Goal: Task Accomplishment & Management: Manage account settings

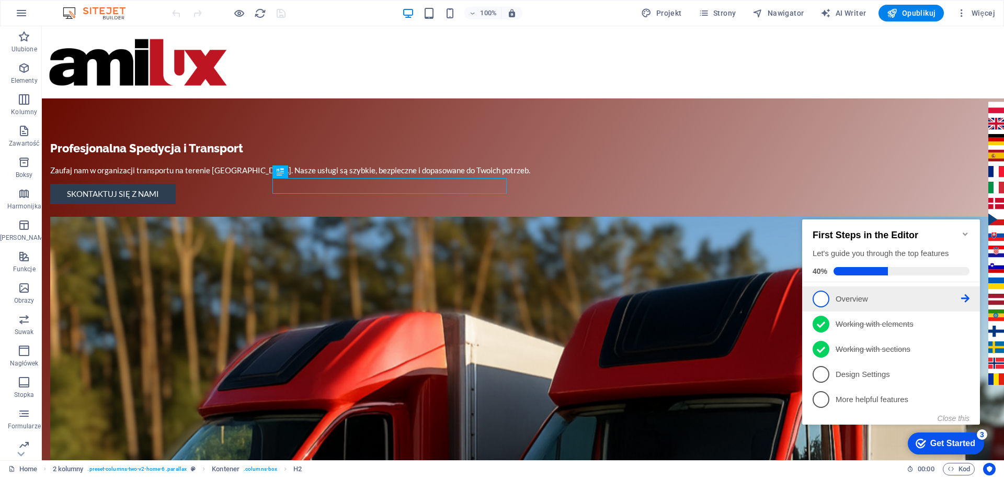
click at [845, 303] on link "1 Overview - incomplete" at bounding box center [891, 298] width 157 height 17
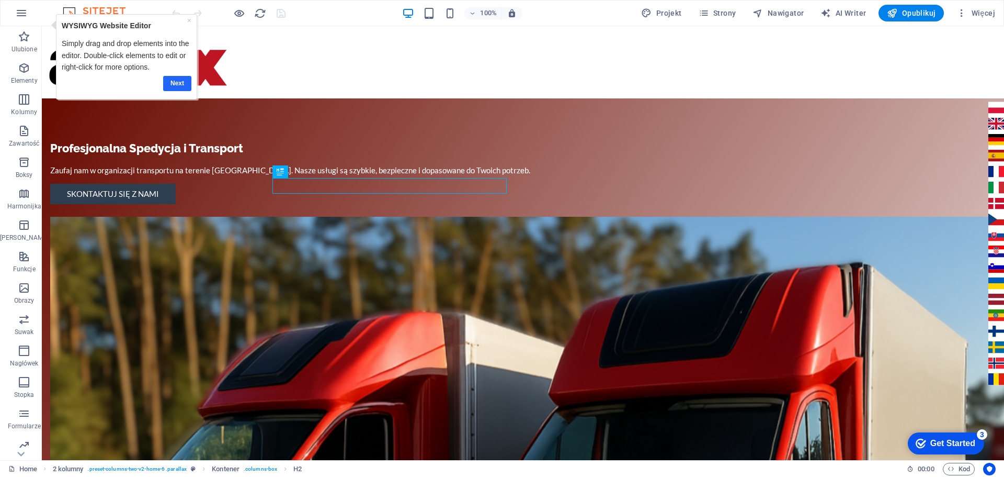
click at [174, 82] on link "Next" at bounding box center [177, 83] width 28 height 15
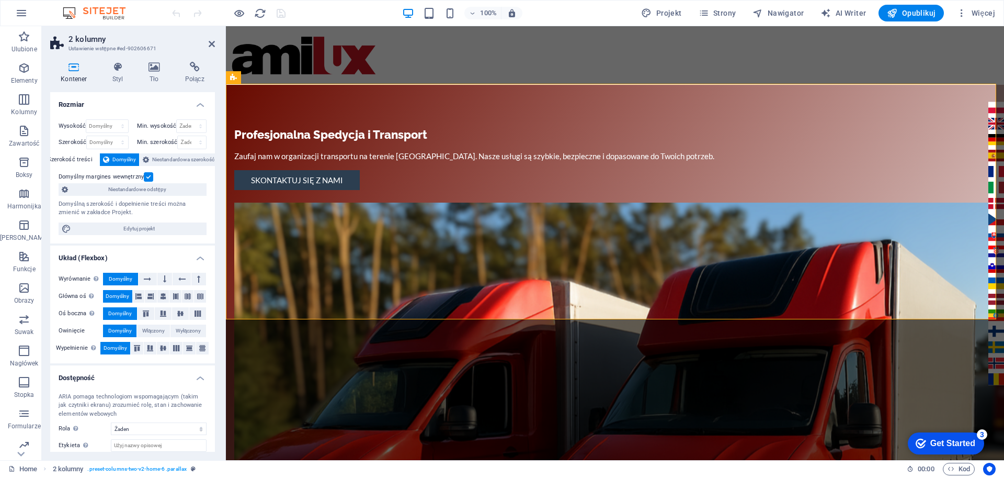
click at [973, 438] on div "Get Started" at bounding box center [953, 442] width 45 height 9
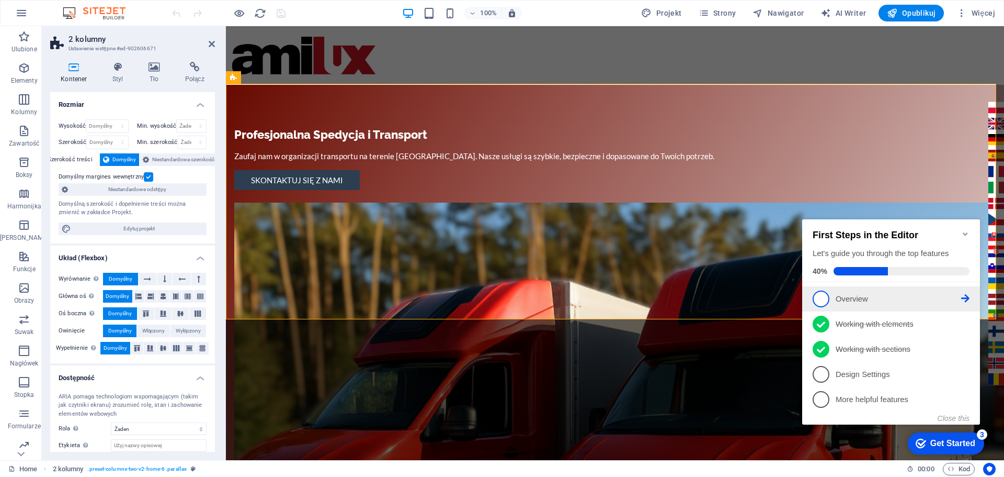
click at [854, 301] on p "Overview - incomplete" at bounding box center [899, 298] width 126 height 11
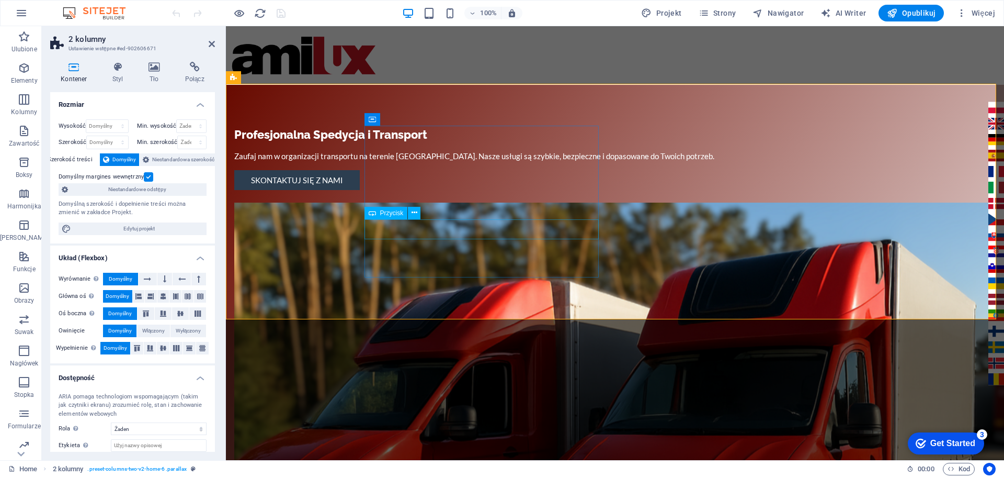
click at [404, 190] on div "Skontaktuj się z nami" at bounding box center [481, 180] width 494 height 20
click at [979, 13] on span "Więcej" at bounding box center [976, 13] width 39 height 10
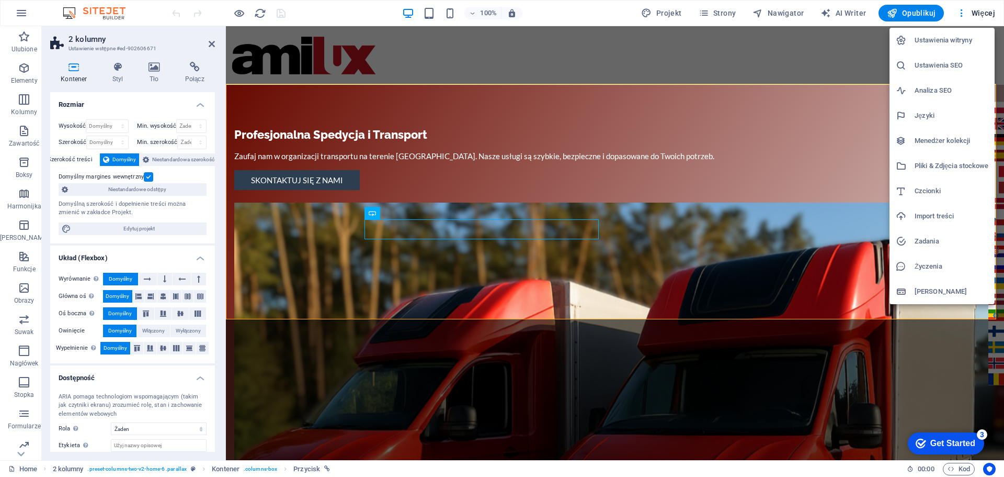
click at [943, 42] on h6 "Ustawienia witryny" at bounding box center [952, 40] width 74 height 13
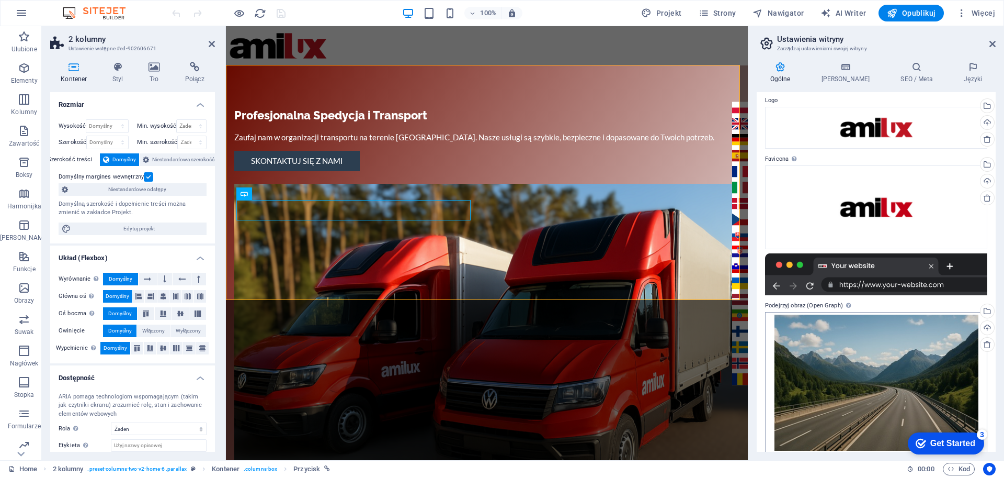
scroll to position [46, 0]
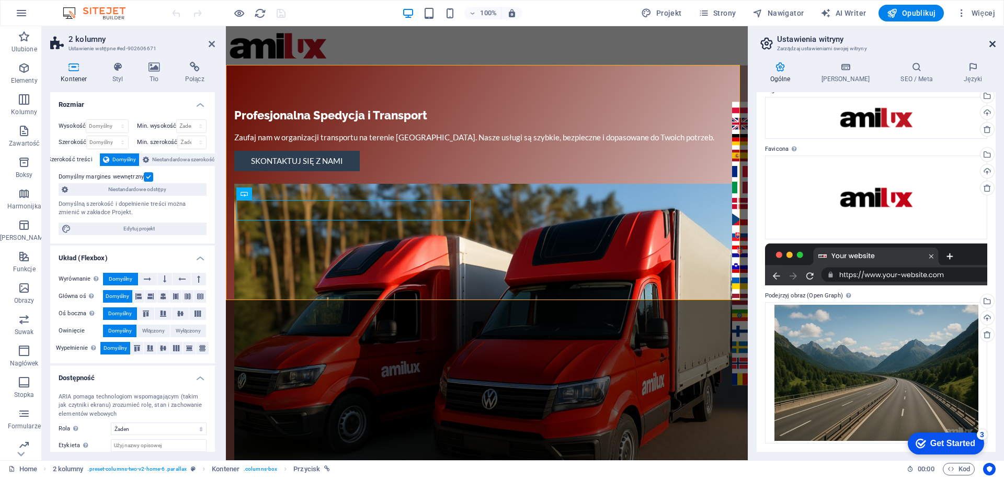
click at [994, 46] on icon at bounding box center [993, 44] width 6 height 8
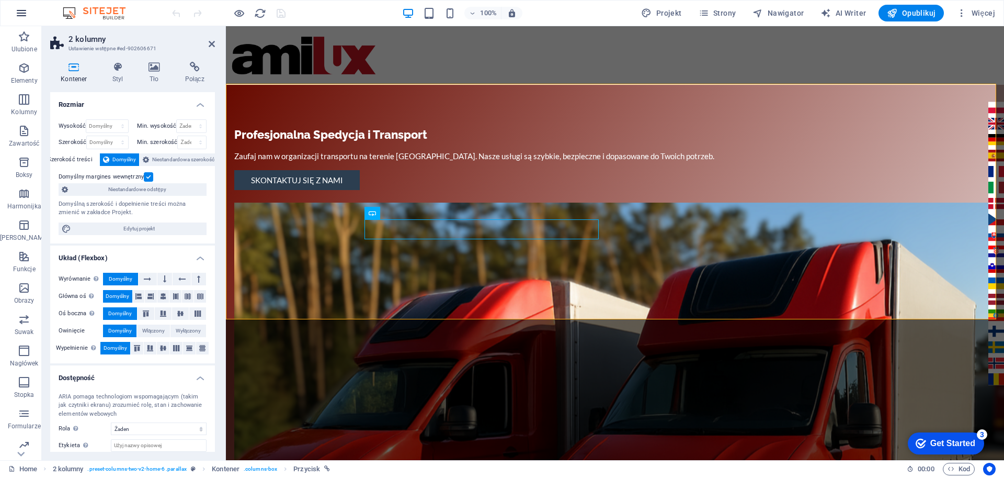
click at [24, 16] on icon "button" at bounding box center [21, 13] width 13 height 13
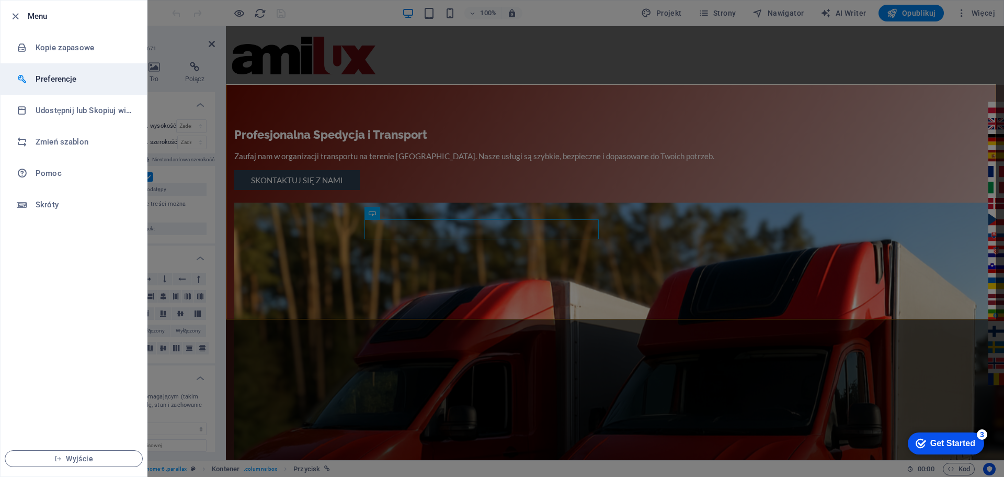
click at [51, 78] on h6 "Preferencje" at bounding box center [84, 79] width 97 height 13
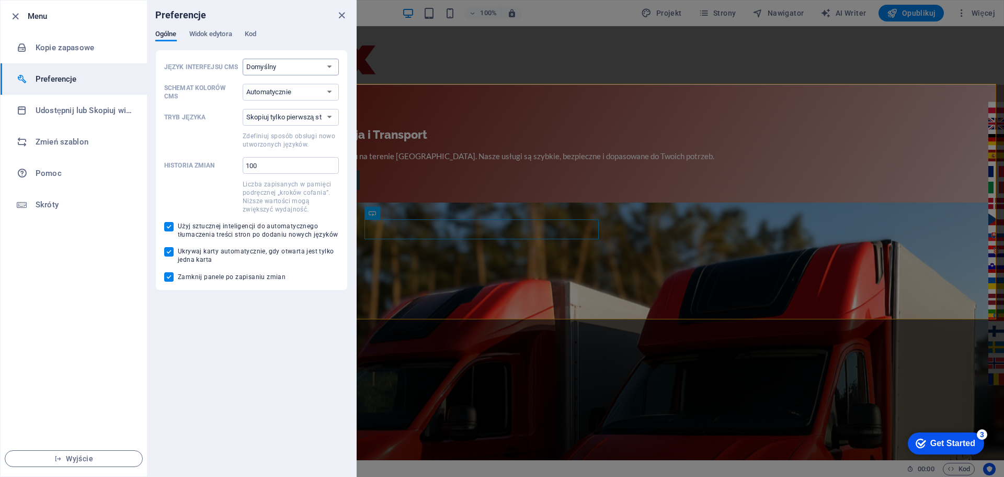
click at [293, 70] on select "Domyślny Deutsch English Español Français Magyar Italiano Nederlands Polski Por…" at bounding box center [291, 67] width 96 height 17
select select "pl"
click at [243, 59] on select "Domyślny Deutsch English Español Français Magyar Italiano Nederlands Polski Por…" at bounding box center [291, 67] width 96 height 17
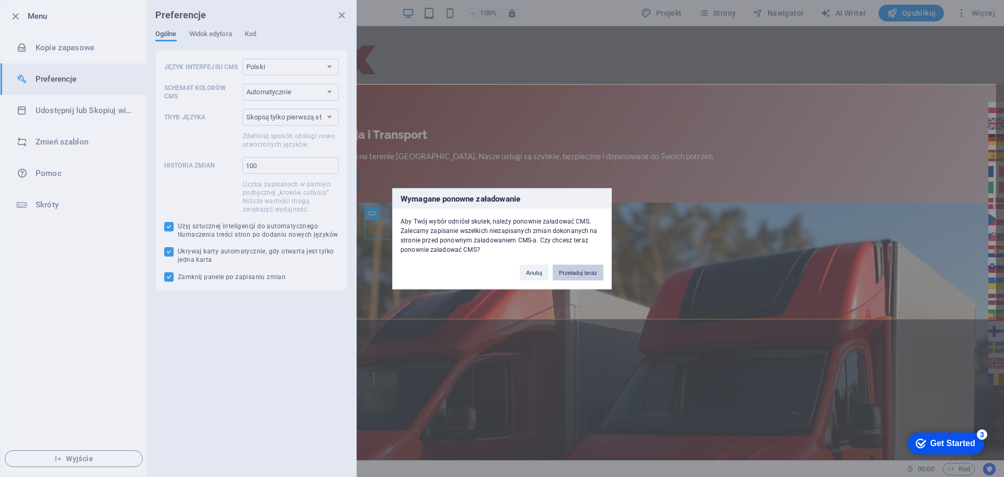
click at [580, 275] on button "Przeładuj teraz" at bounding box center [578, 272] width 51 height 16
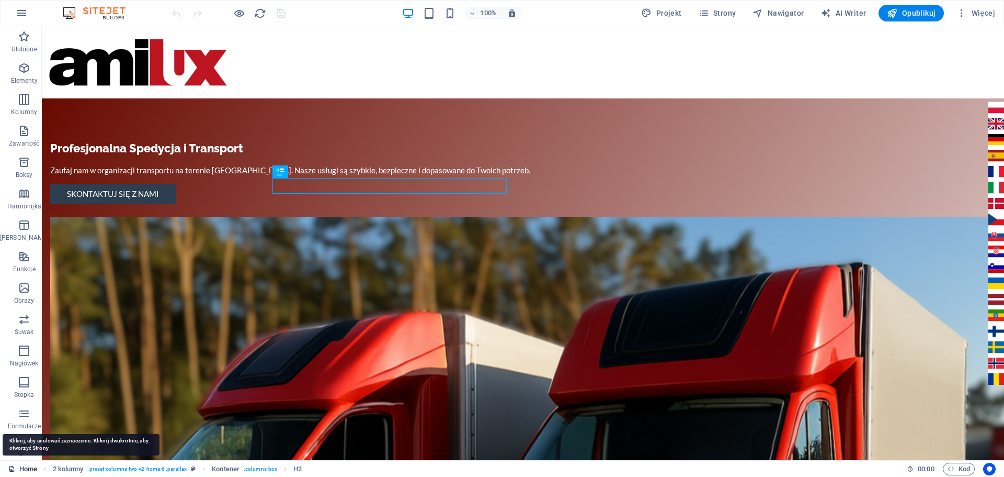
click at [15, 467] on link "Home" at bounding box center [22, 468] width 29 height 13
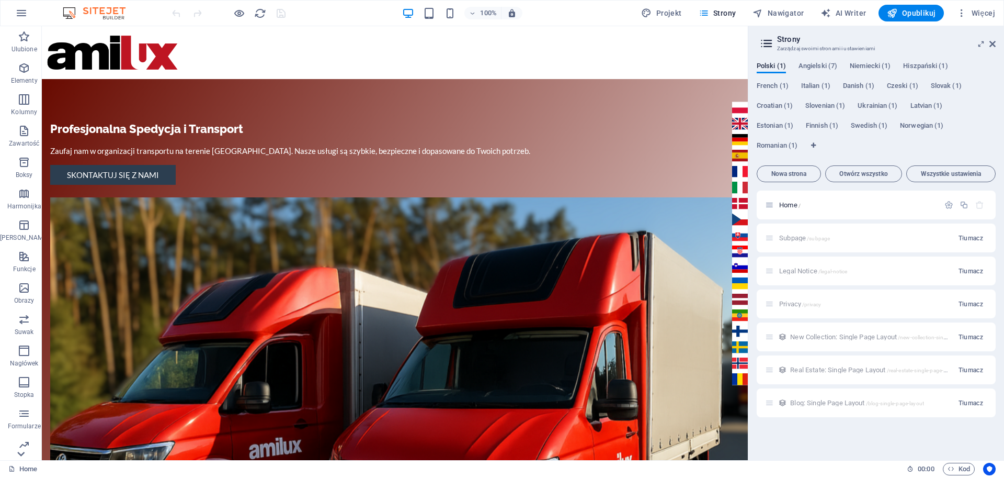
click at [22, 40] on icon at bounding box center [21, 32] width 15 height 15
click at [20, 372] on icon "button" at bounding box center [24, 376] width 13 height 13
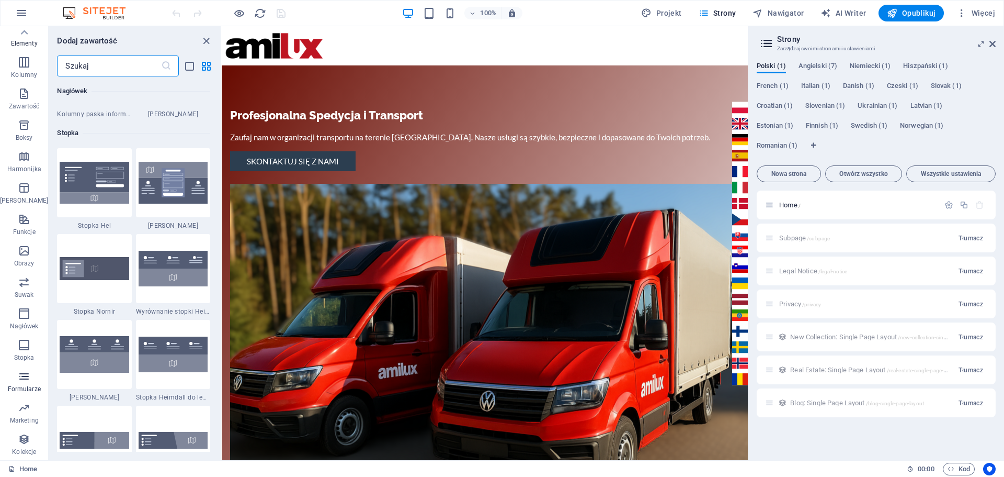
scroll to position [7637, 0]
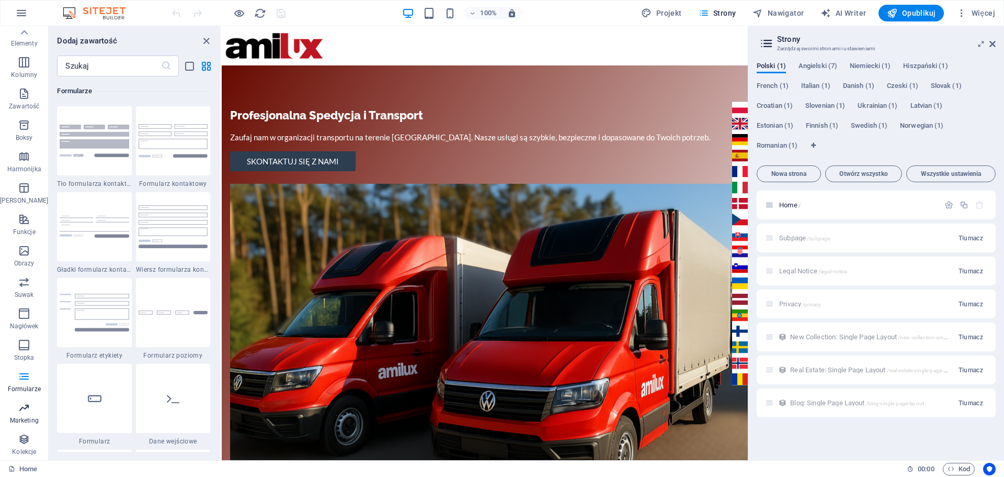
click at [18, 406] on icon "button" at bounding box center [24, 407] width 13 height 13
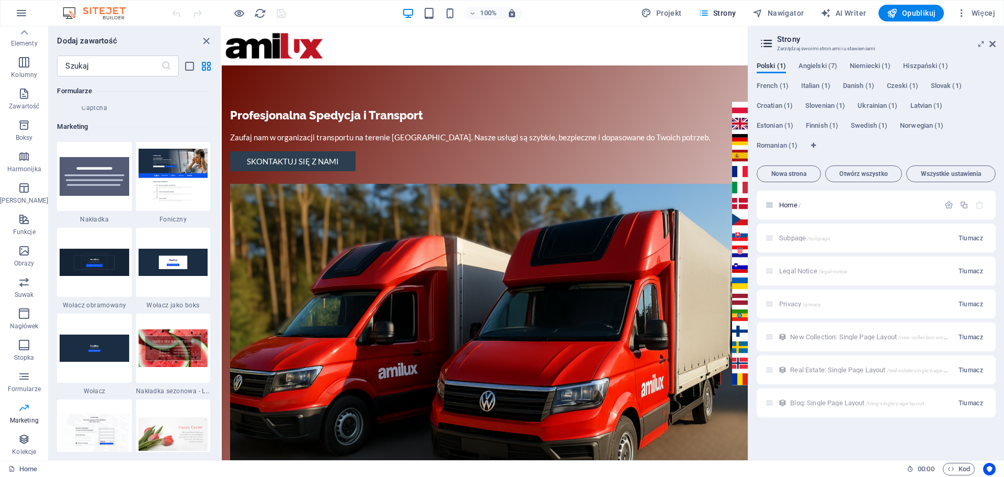
scroll to position [8520, 0]
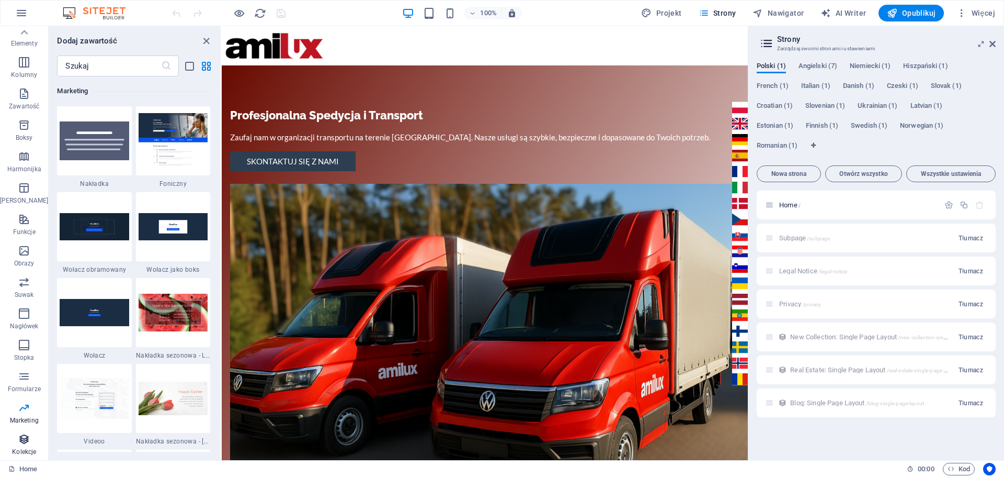
click at [20, 439] on icon "button" at bounding box center [24, 439] width 13 height 13
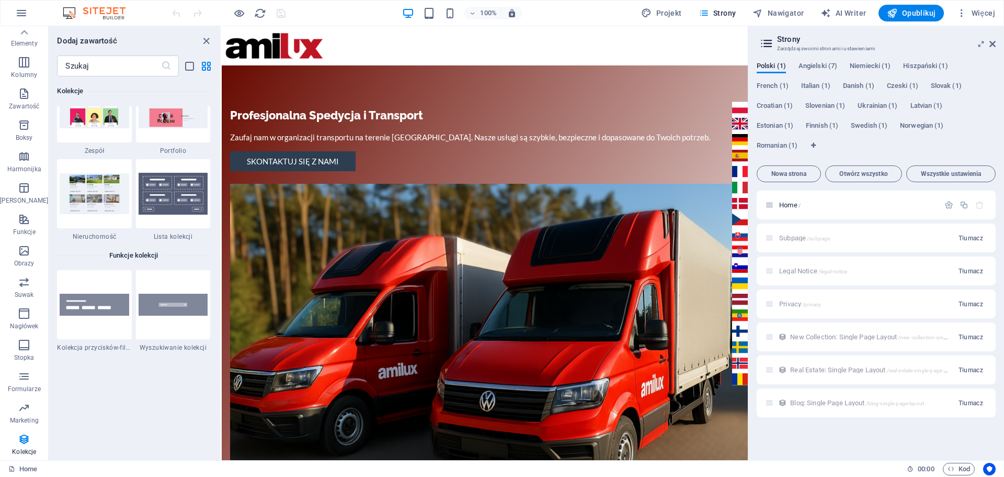
scroll to position [9837, 0]
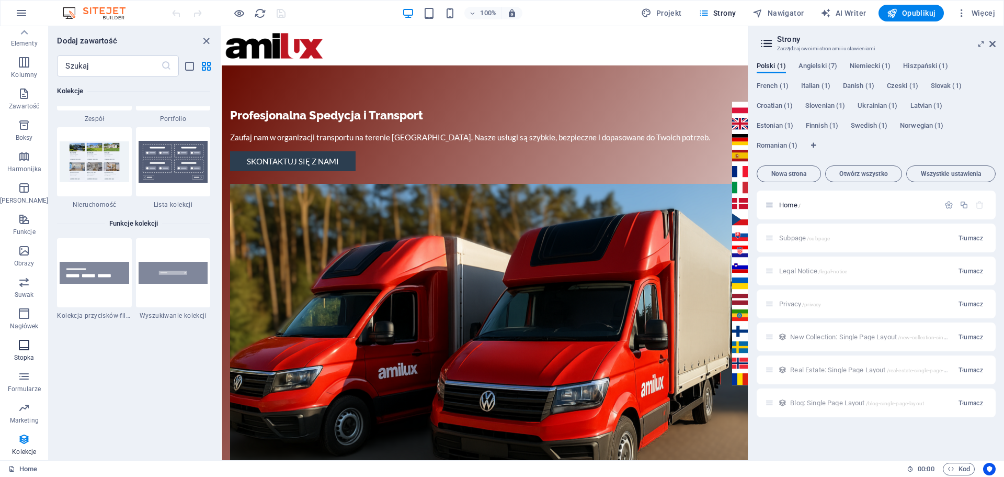
click at [20, 343] on icon "button" at bounding box center [24, 344] width 13 height 13
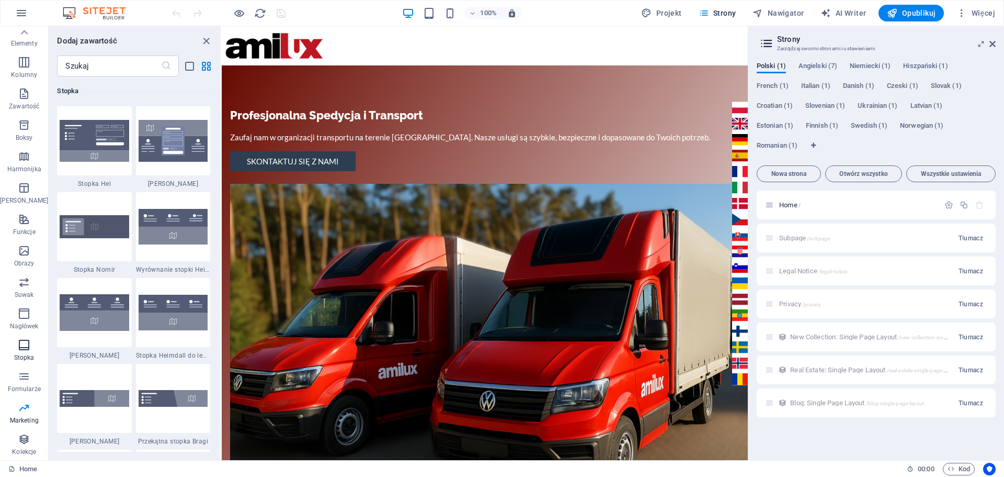
scroll to position [6925, 0]
click at [25, 318] on icon "button" at bounding box center [24, 313] width 13 height 13
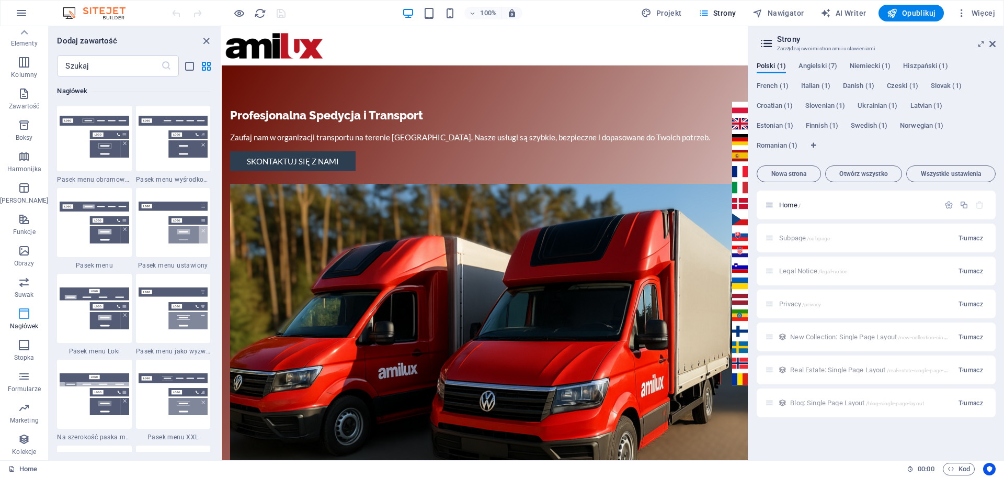
scroll to position [6299, 0]
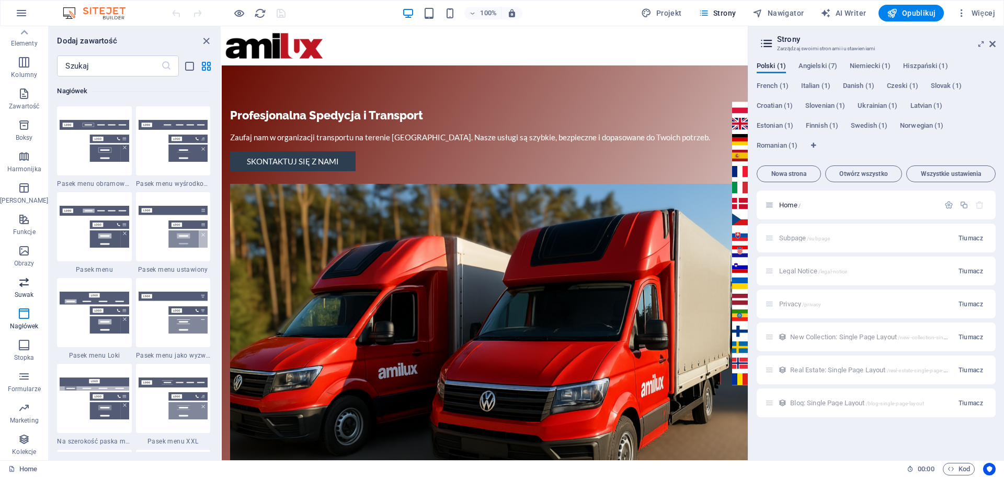
click at [20, 280] on icon "button" at bounding box center [24, 282] width 13 height 13
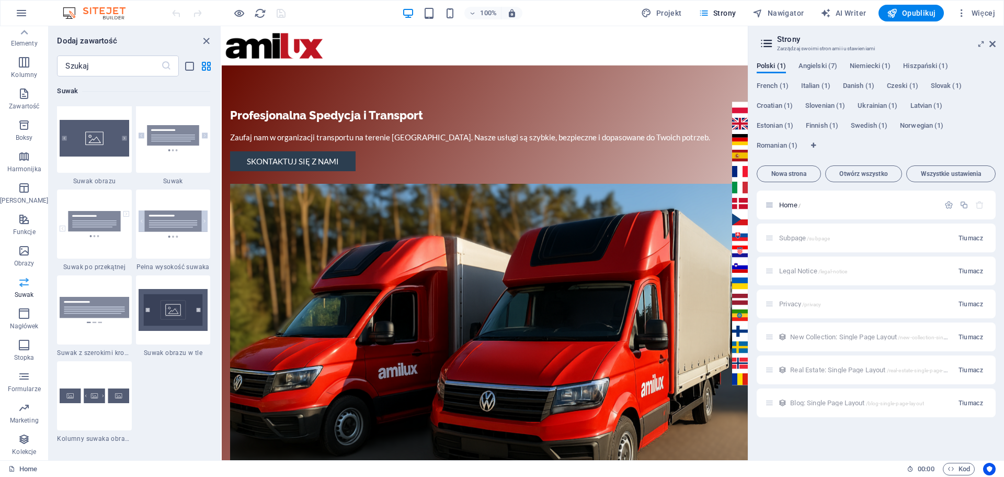
scroll to position [5930, 0]
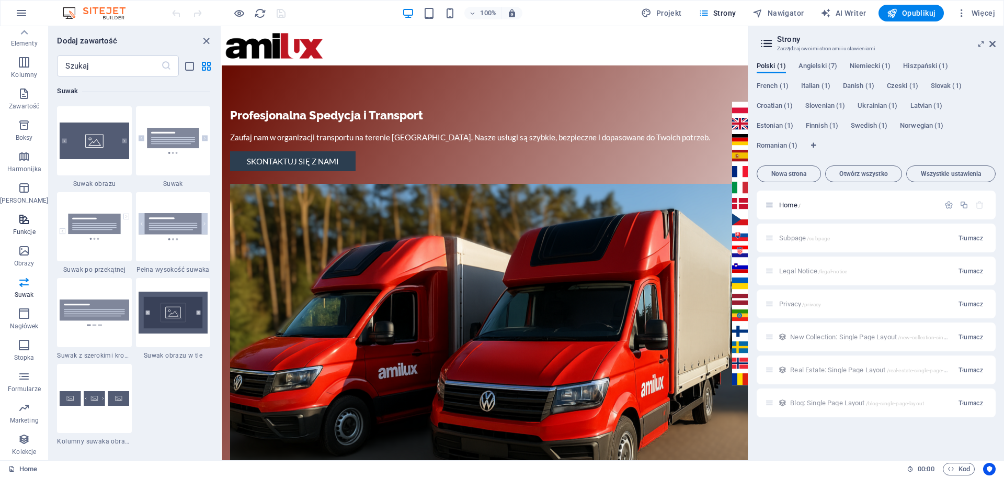
click at [18, 218] on icon "button" at bounding box center [24, 219] width 13 height 13
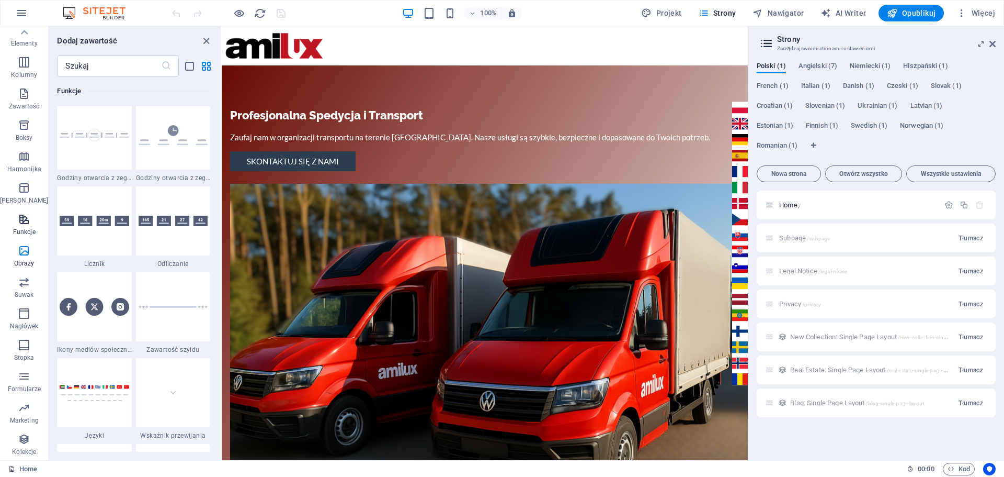
scroll to position [4077, 0]
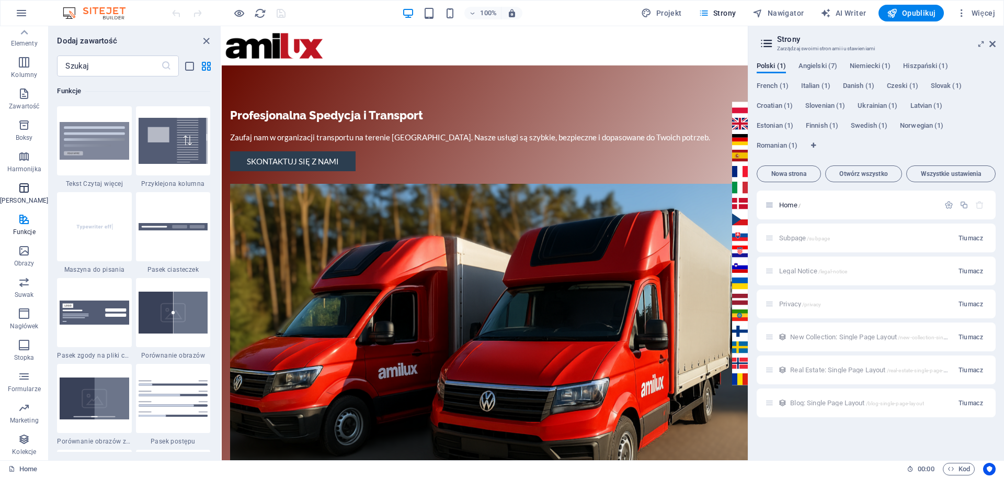
click at [20, 189] on icon "button" at bounding box center [24, 188] width 13 height 13
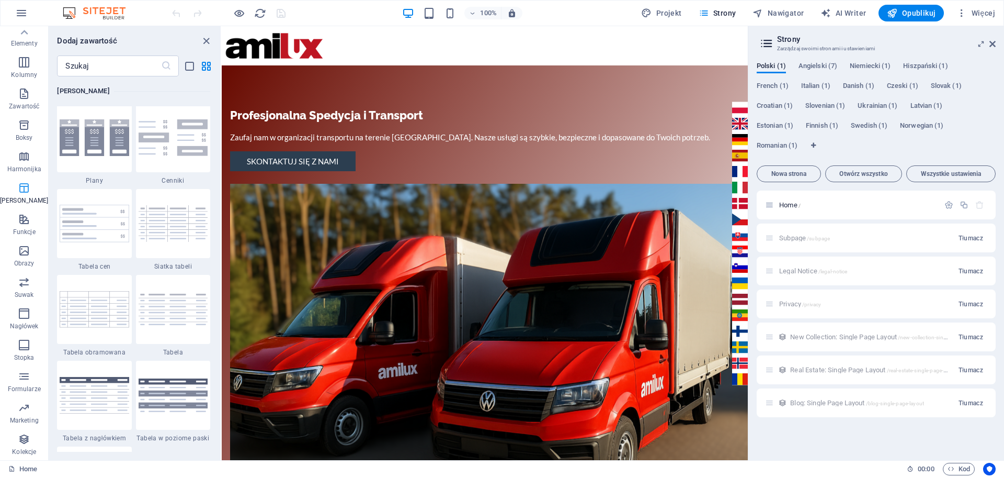
scroll to position [3623, 0]
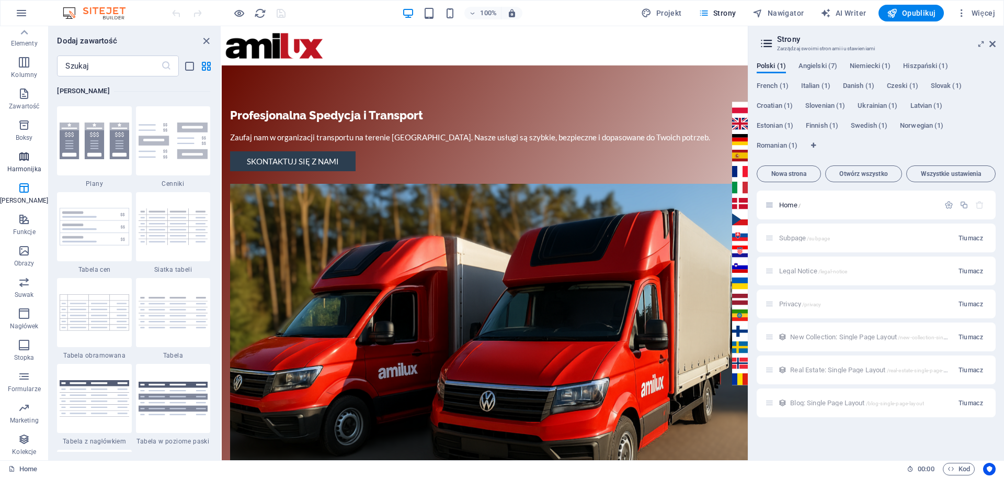
click at [20, 160] on icon "button" at bounding box center [24, 156] width 13 height 13
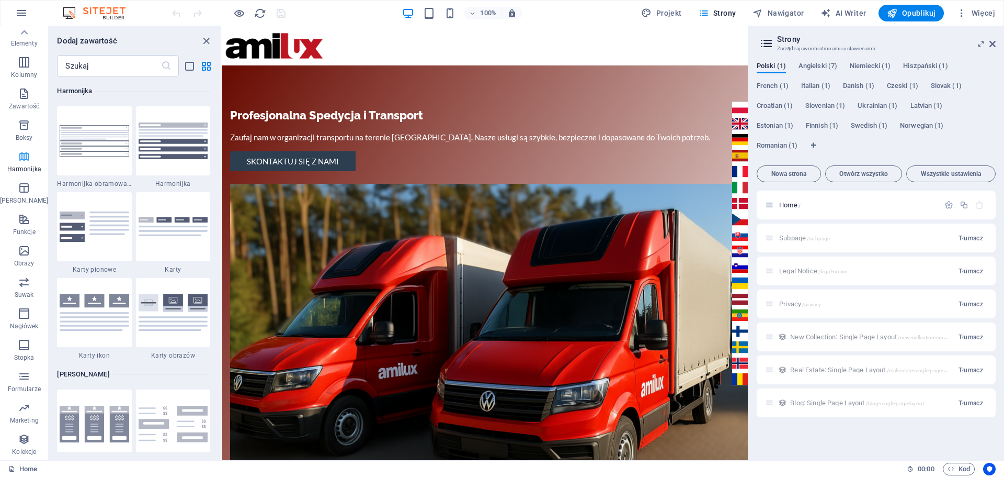
scroll to position [0, 0]
click at [20, 134] on icon "button" at bounding box center [24, 130] width 13 height 13
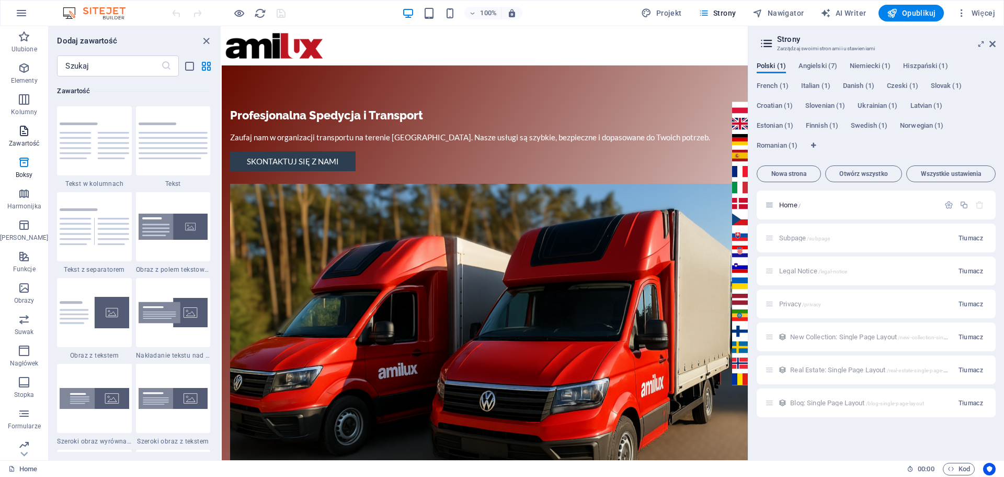
scroll to position [1830, 0]
click at [25, 99] on icon "button" at bounding box center [24, 99] width 13 height 13
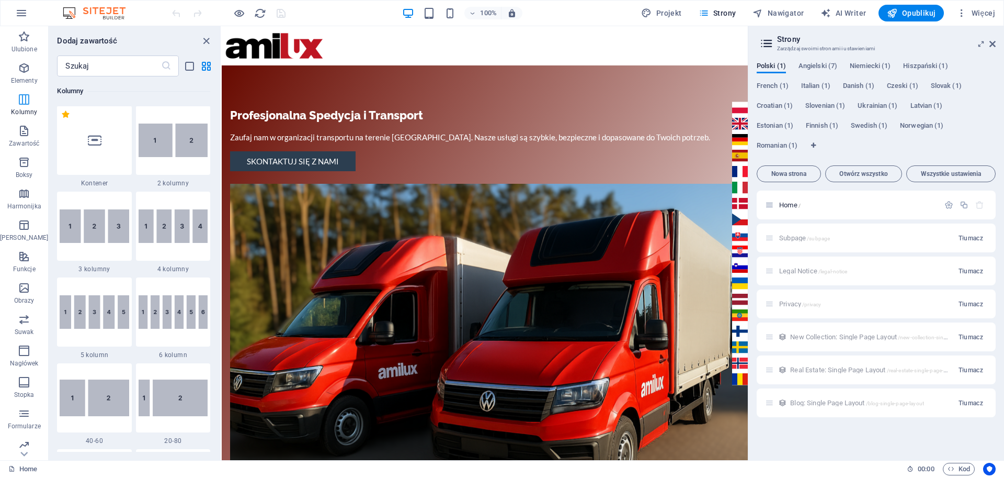
scroll to position [518, 0]
click at [27, 69] on span "Elementy" at bounding box center [24, 74] width 48 height 25
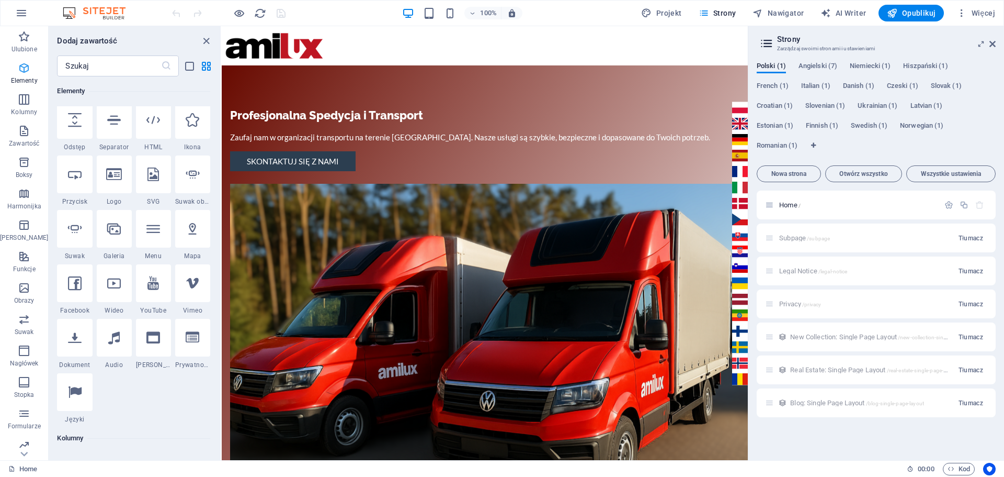
scroll to position [111, 0]
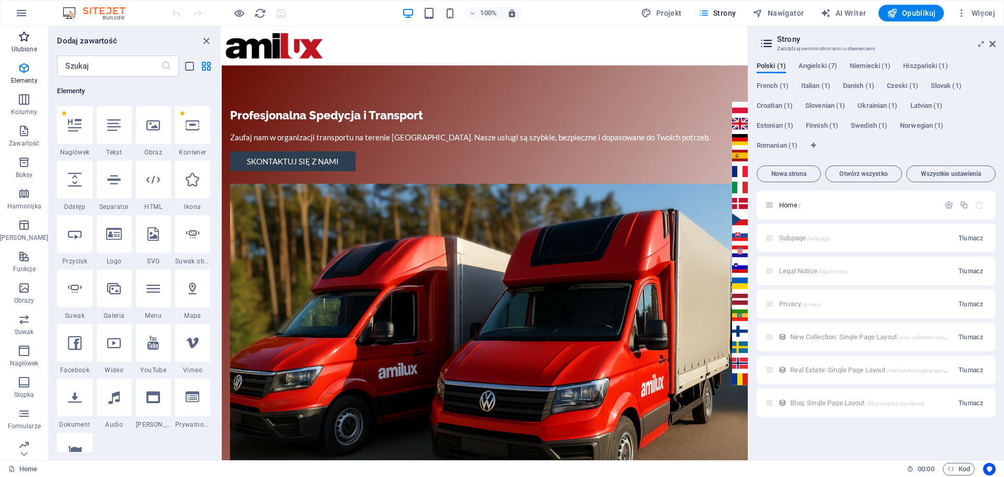
click at [22, 39] on icon "button" at bounding box center [24, 36] width 13 height 13
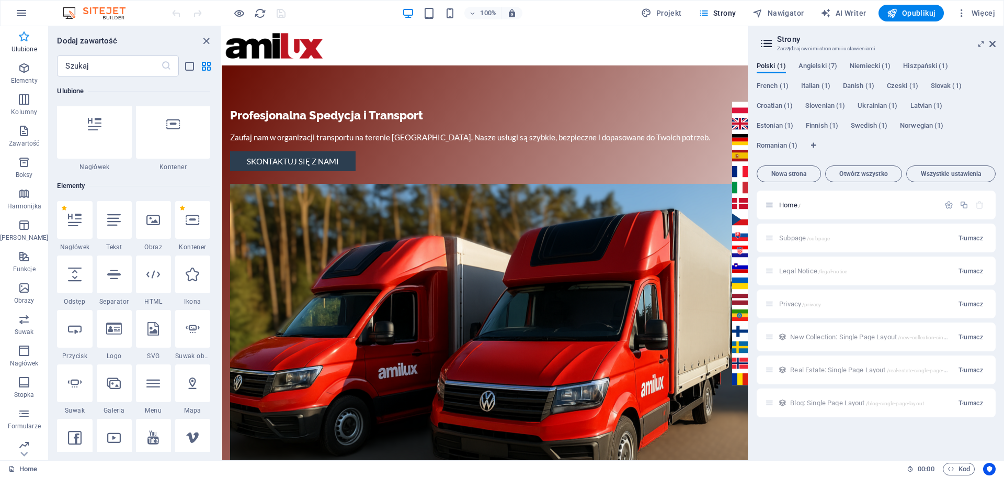
scroll to position [0, 0]
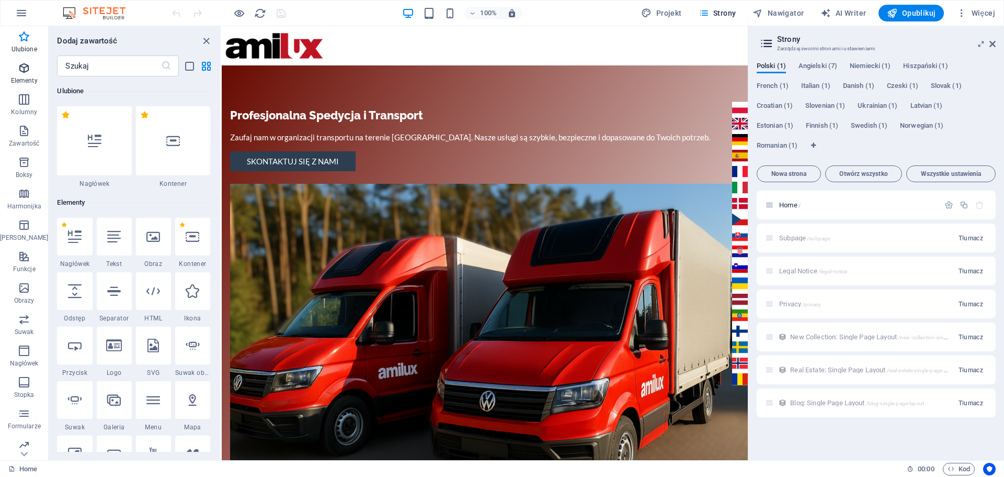
click at [24, 70] on icon "button" at bounding box center [24, 68] width 13 height 13
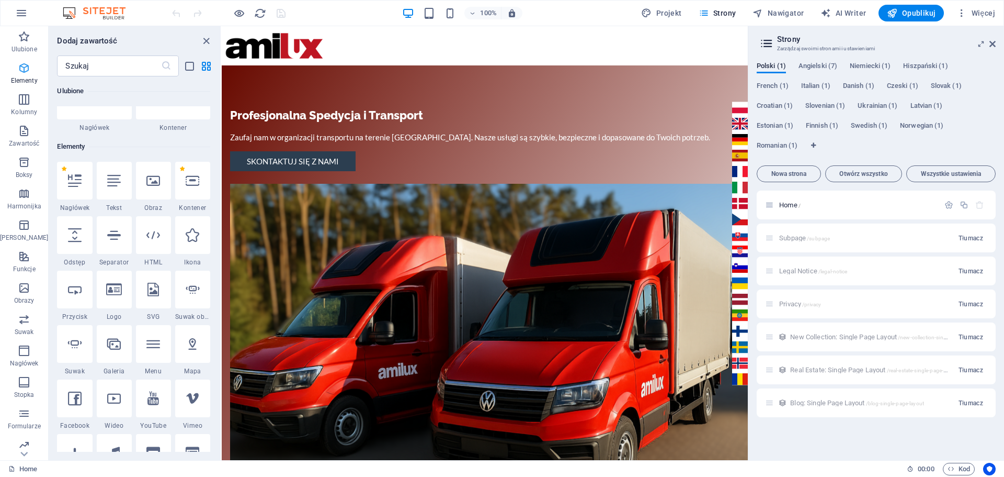
scroll to position [111, 0]
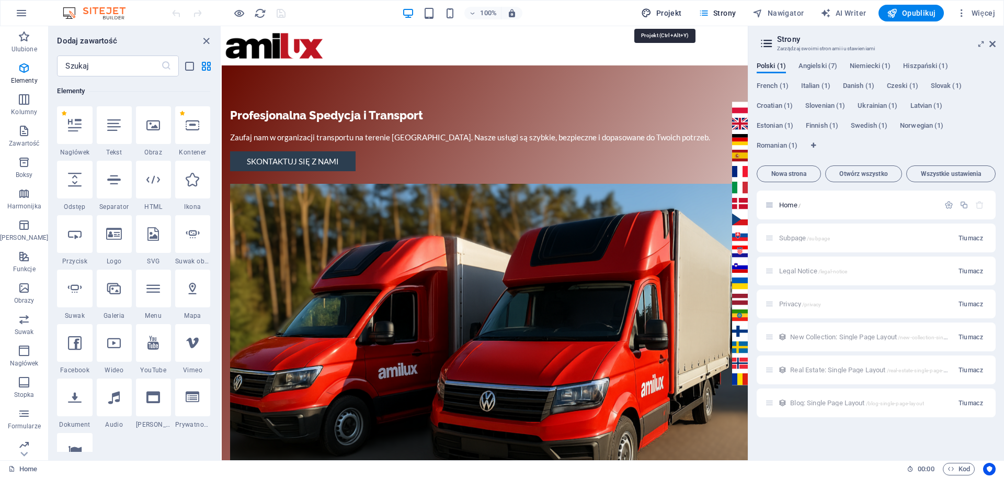
click at [670, 13] on span "Projekt" at bounding box center [661, 13] width 40 height 10
select select "px"
select select "200"
select select "px"
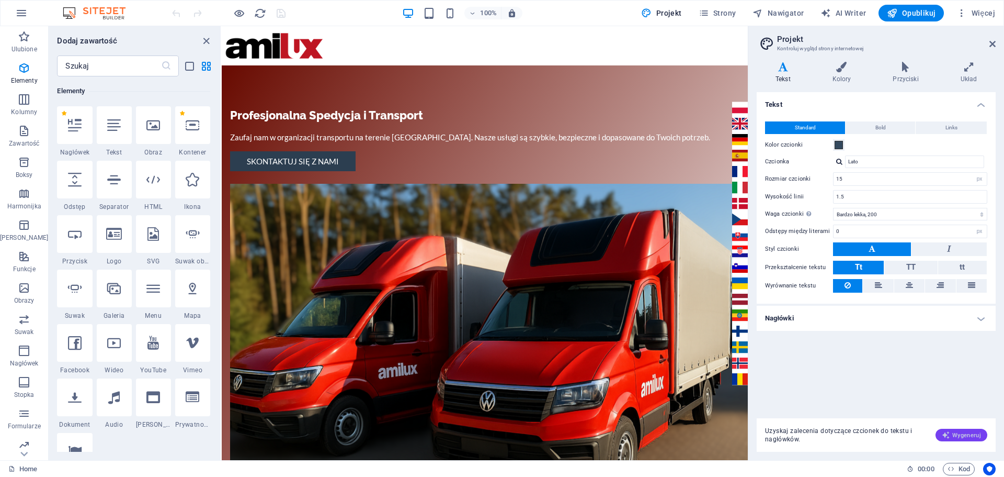
click at [968, 436] on span "Wygeneruj" at bounding box center [961, 434] width 39 height 8
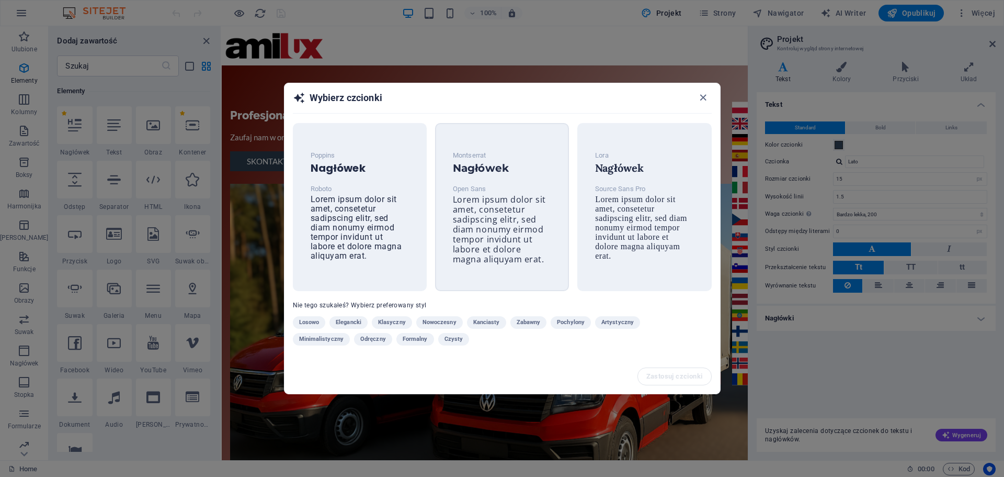
click at [490, 240] on span "Lorem ipsum dolor sit amet, consetetur sadipscing elitr, sed diam nonumy eirmod…" at bounding box center [499, 229] width 93 height 71
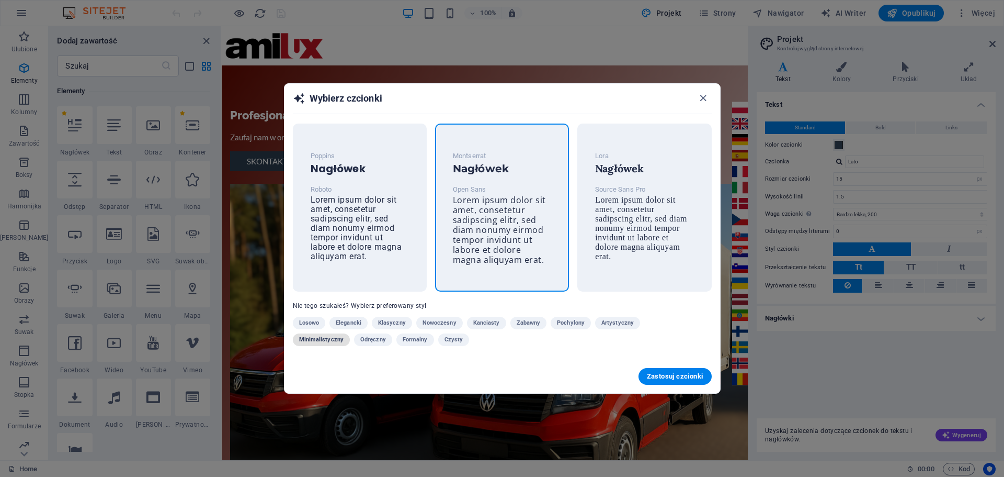
click at [323, 338] on span "Minimalistyczny" at bounding box center [321, 339] width 44 height 13
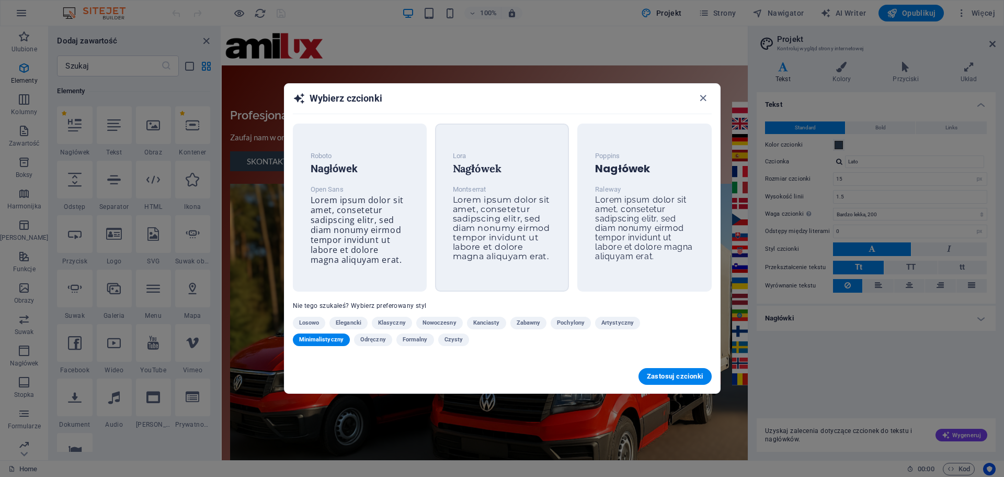
click at [510, 230] on span "Lorem ipsum dolor sit amet, consetetur sadipscing elitr, sed diam nonumy eirmod…" at bounding box center [501, 228] width 97 height 66
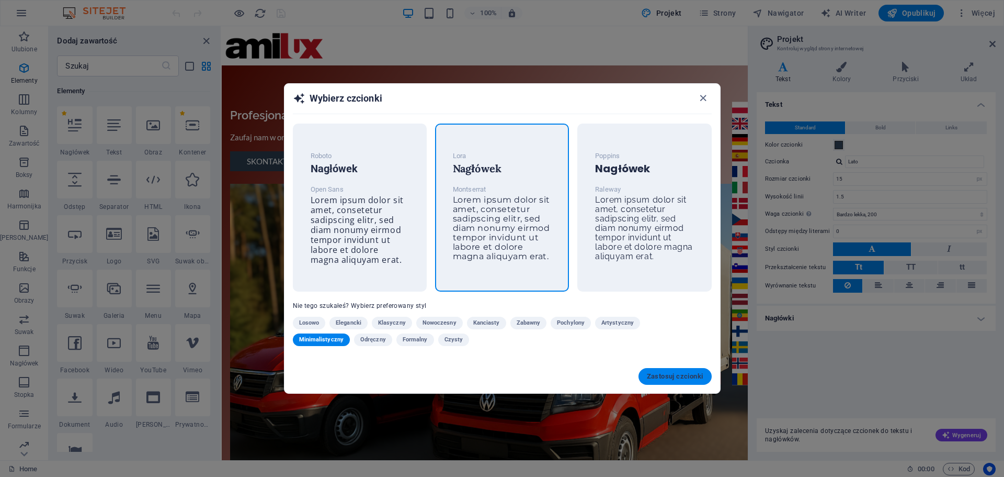
click at [669, 373] on span "Zastosuj czcionki" at bounding box center [675, 376] width 56 height 8
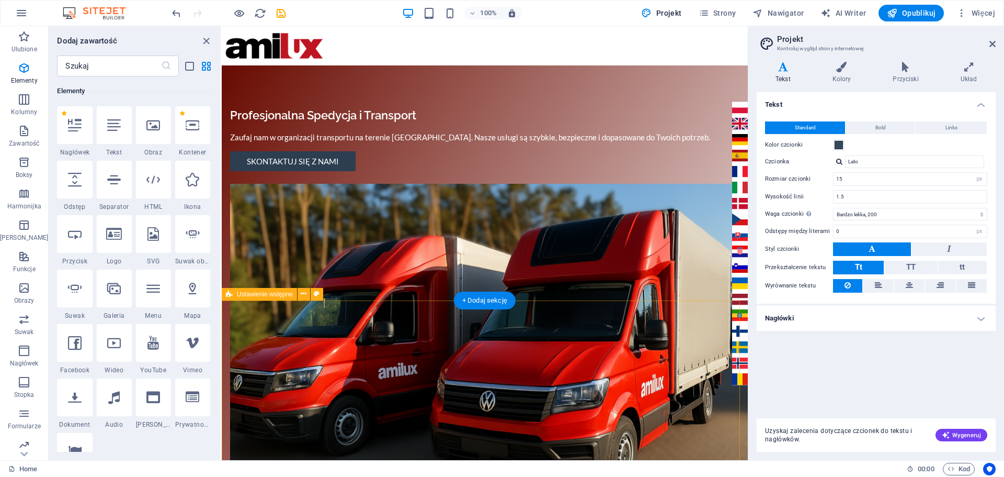
type input "Montserrat"
type input "16"
type input "1.6"
select select "400"
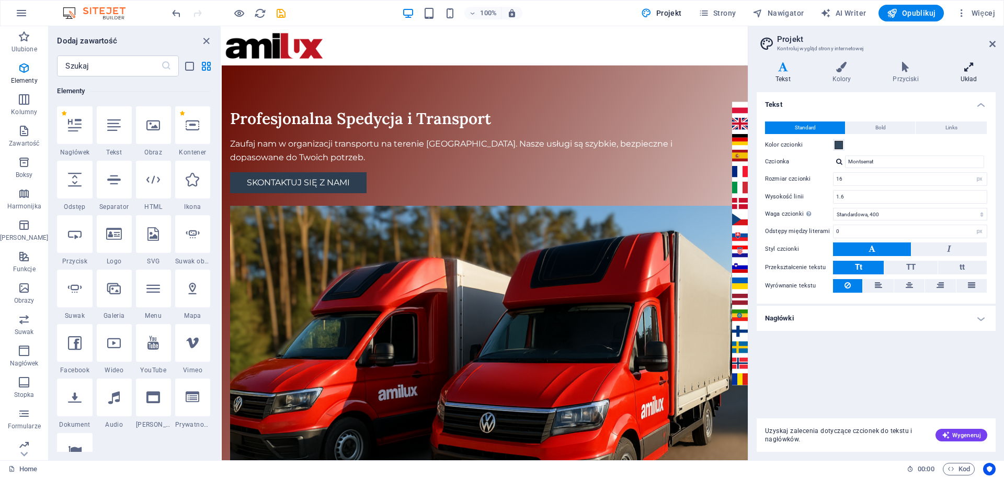
click at [970, 73] on h4 "Układ" at bounding box center [969, 73] width 54 height 22
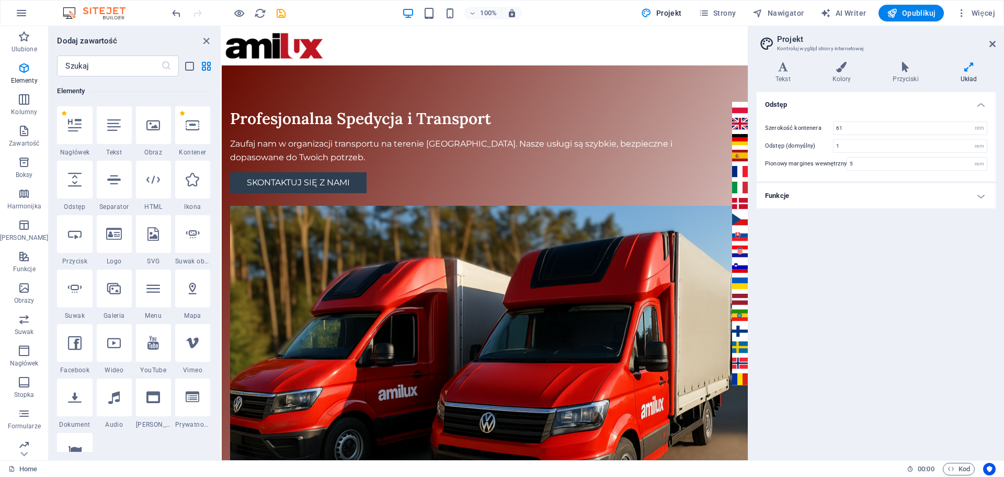
click at [889, 194] on h4 "Funkcje" at bounding box center [876, 195] width 239 height 25
click at [916, 67] on icon at bounding box center [905, 67] width 63 height 10
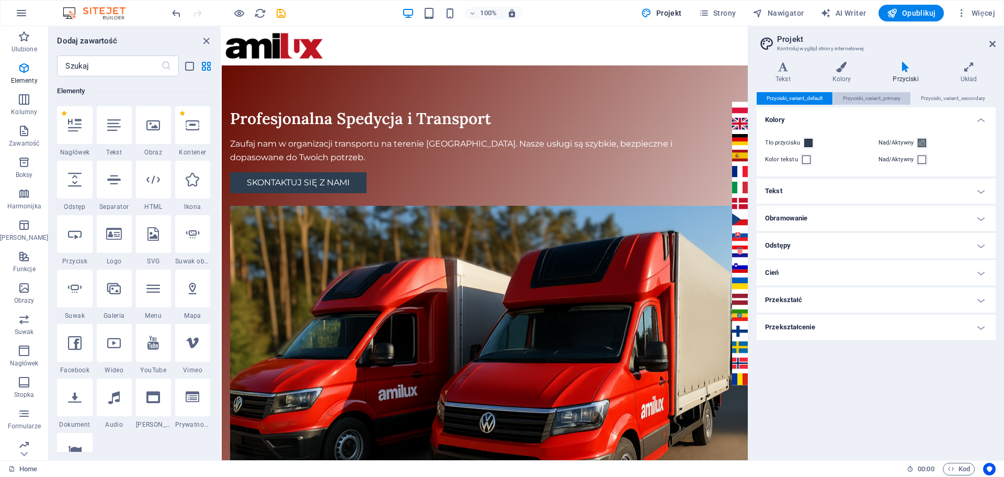
click at [869, 102] on span "Przyciski_variant_primary" at bounding box center [872, 98] width 58 height 13
click at [945, 98] on span "Przyciski_variant_secondary" at bounding box center [953, 98] width 64 height 13
click at [836, 72] on h4 "Kolory" at bounding box center [844, 73] width 61 height 22
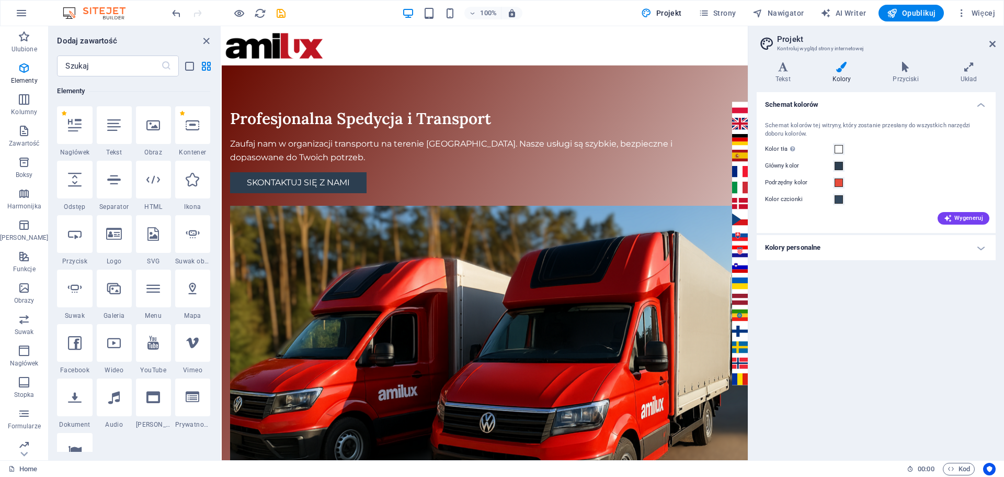
click at [801, 246] on h4 "Kolory personalne" at bounding box center [876, 247] width 239 height 25
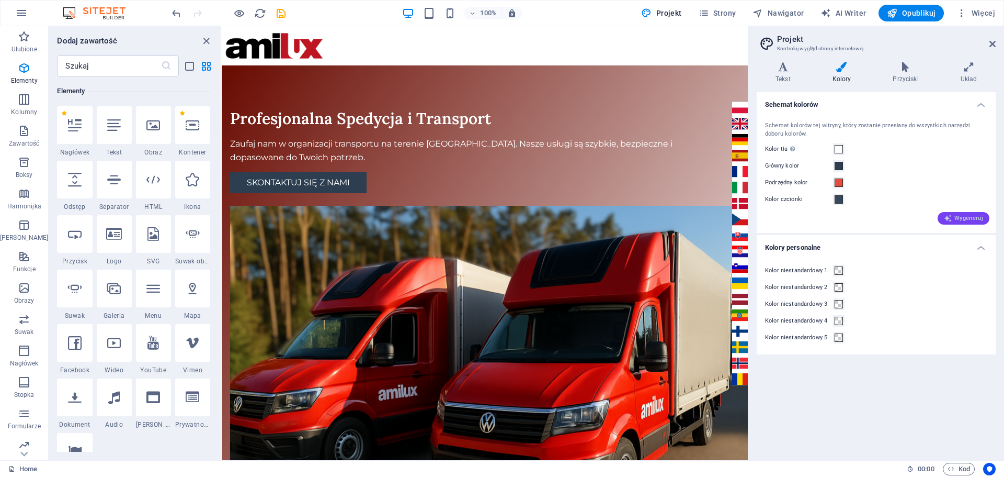
click at [958, 216] on span "Wygeneruj" at bounding box center [963, 218] width 39 height 8
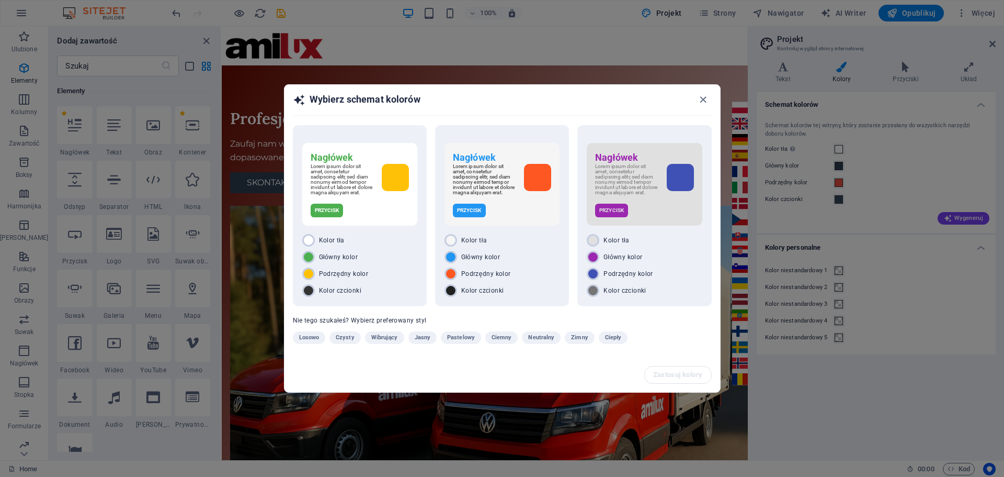
drag, startPoint x: 704, startPoint y: 96, endPoint x: 670, endPoint y: 111, distance: 36.8
click at [704, 96] on icon "button" at bounding box center [703, 100] width 12 height 12
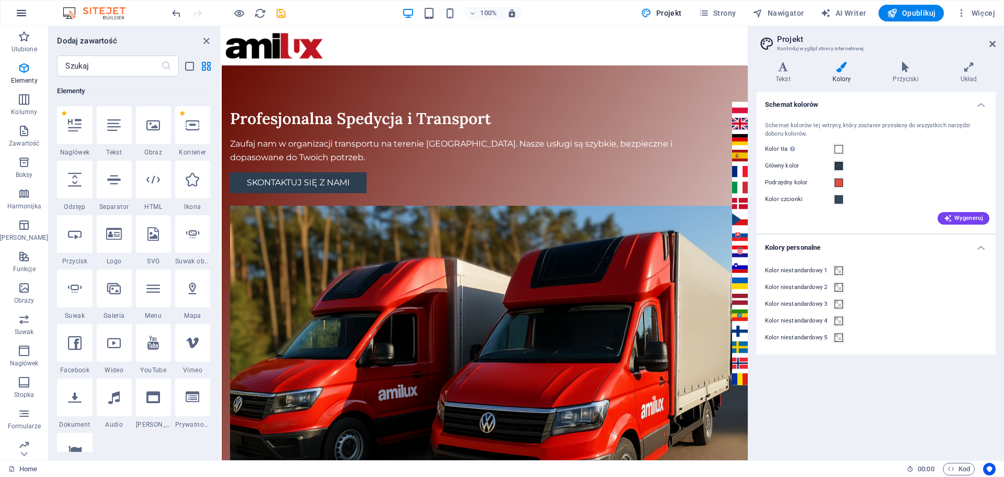
click at [19, 11] on icon "button" at bounding box center [21, 13] width 13 height 13
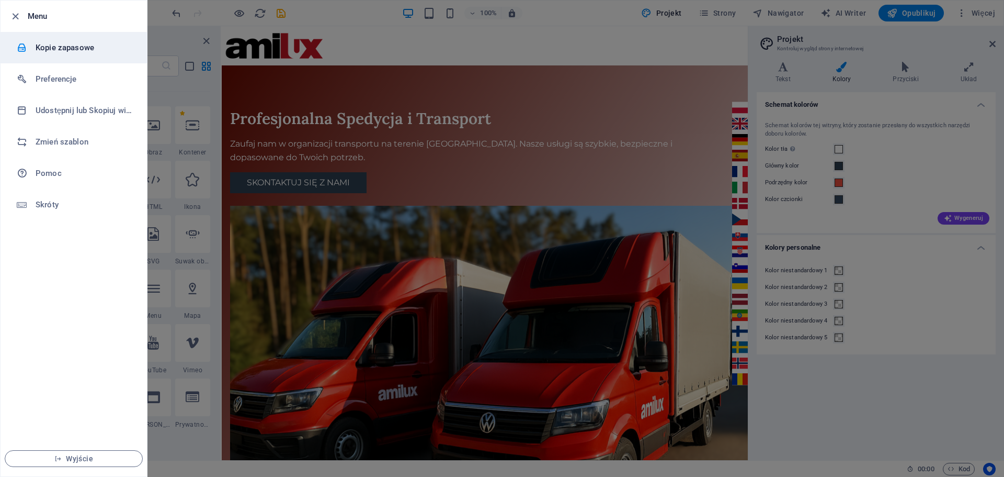
click at [48, 43] on h6 "Kopie zapasowe" at bounding box center [84, 47] width 97 height 13
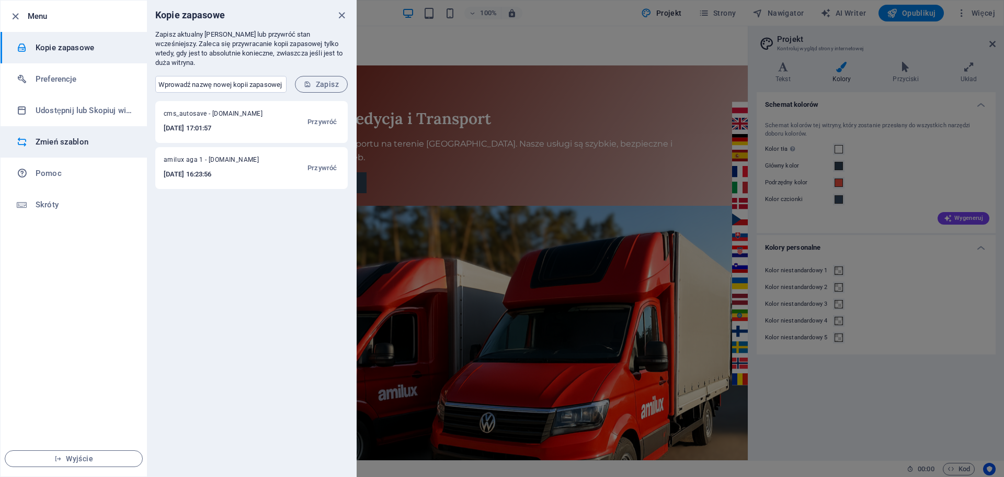
click at [69, 150] on li "Zmień szablon" at bounding box center [74, 141] width 146 height 31
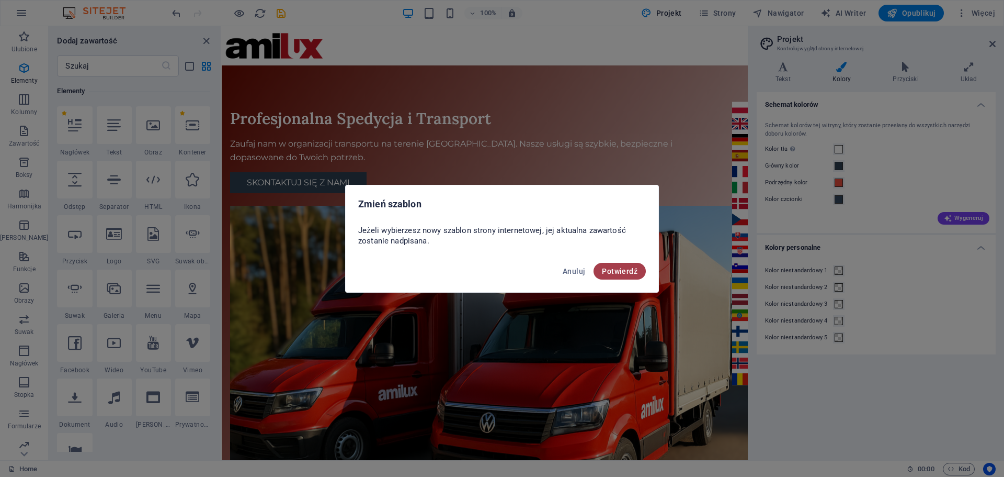
click at [624, 271] on span "Potwierdź" at bounding box center [620, 271] width 36 height 8
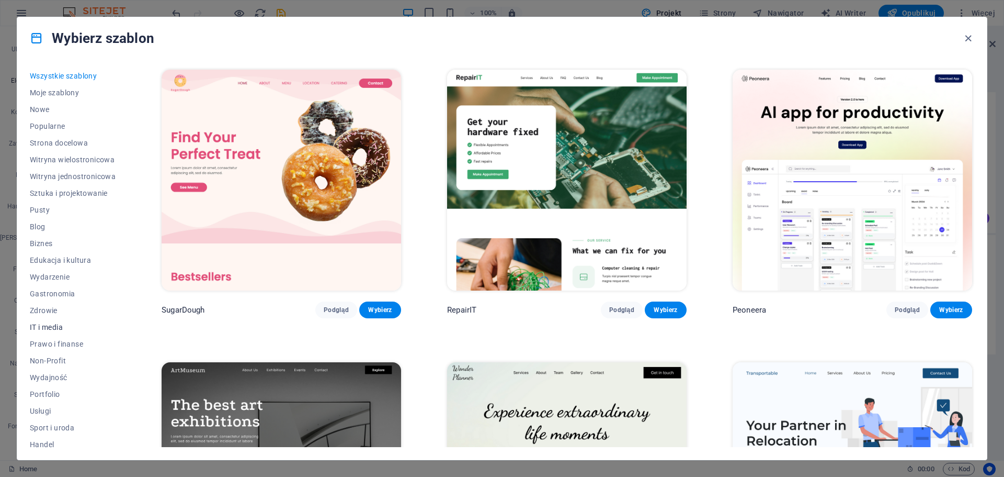
click at [50, 324] on span "IT i media" at bounding box center [73, 327] width 86 height 8
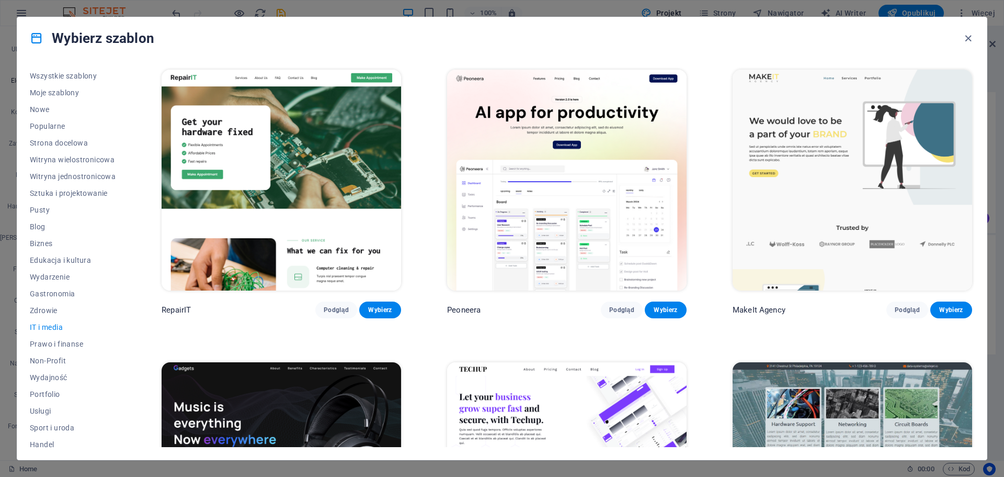
scroll to position [39, 0]
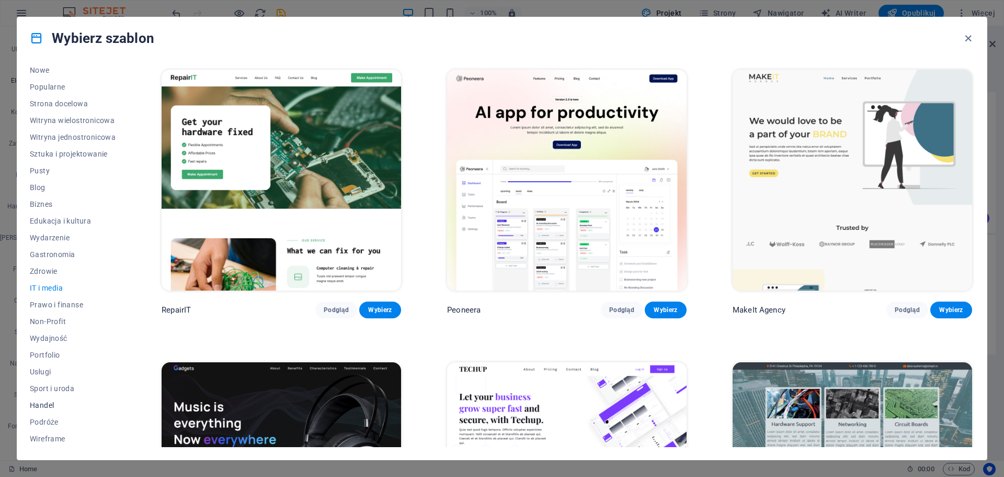
click at [43, 406] on span "Handel" at bounding box center [73, 405] width 86 height 8
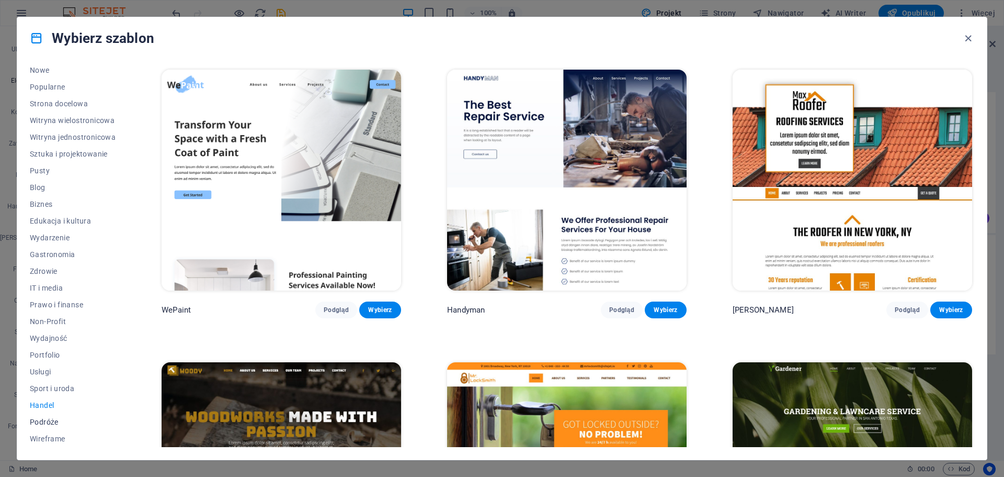
click at [48, 422] on span "Podróże" at bounding box center [73, 421] width 86 height 8
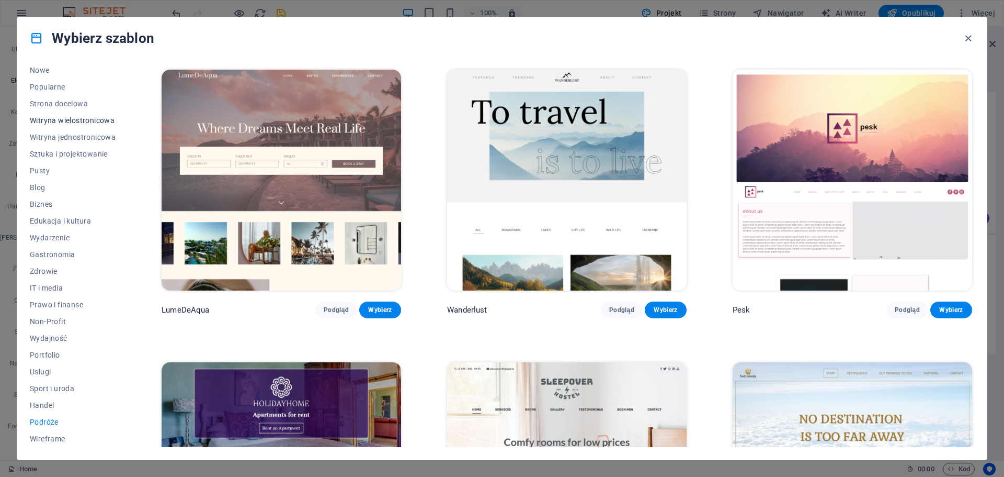
click at [80, 124] on span "Witryna wielostronicowa" at bounding box center [73, 120] width 86 height 8
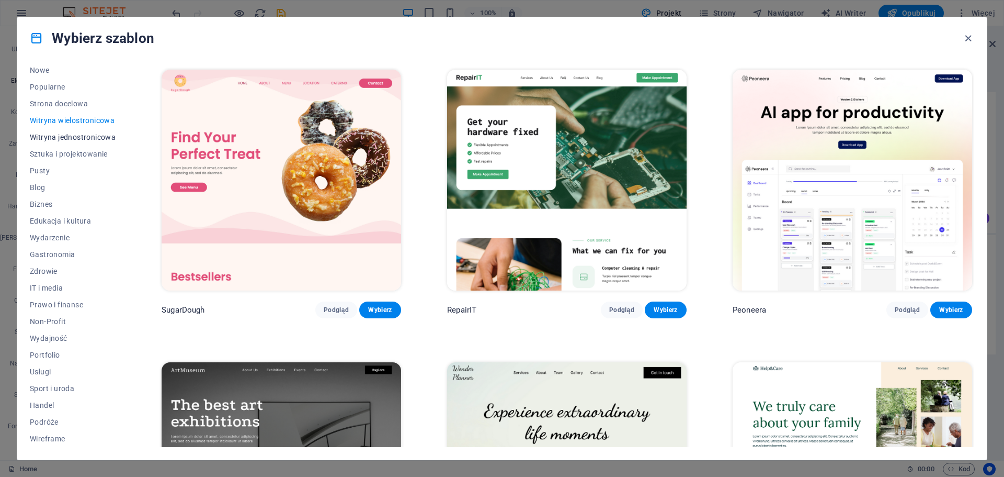
click at [72, 135] on span "Witryna jednostronicowa" at bounding box center [73, 137] width 86 height 8
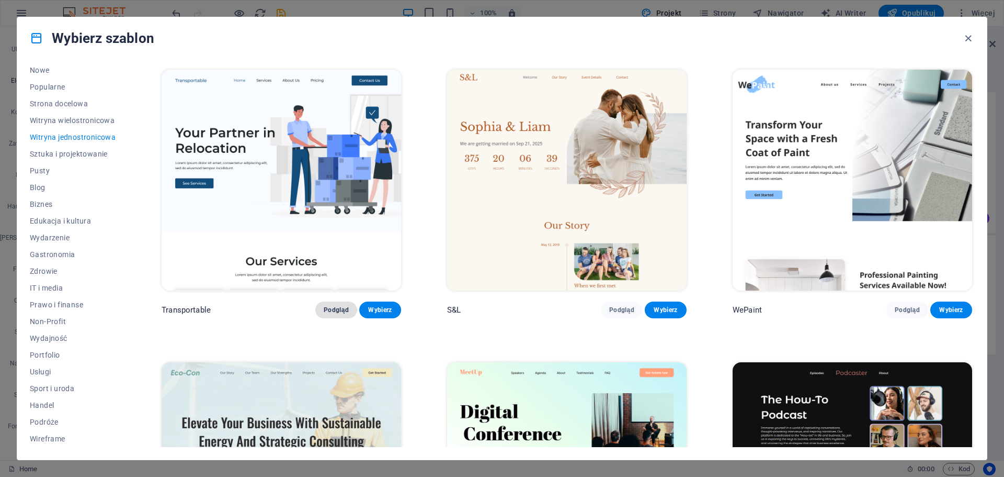
click at [328, 307] on span "Podgląd" at bounding box center [336, 309] width 25 height 8
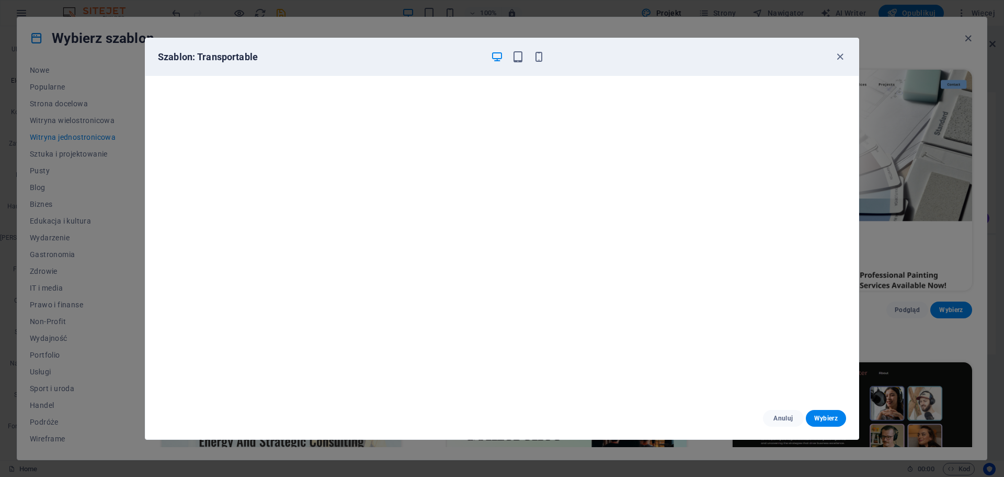
scroll to position [2, 0]
click at [834, 53] on span "button" at bounding box center [840, 57] width 13 height 12
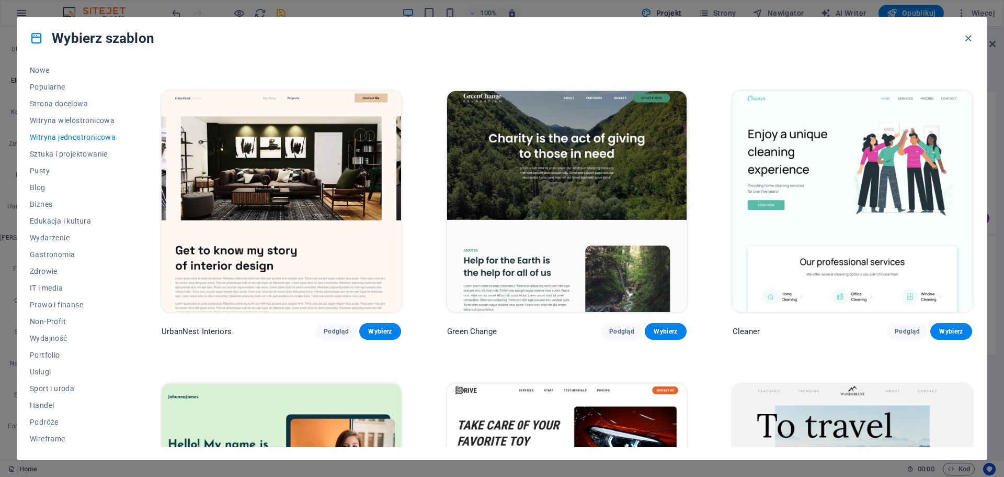
scroll to position [575, 0]
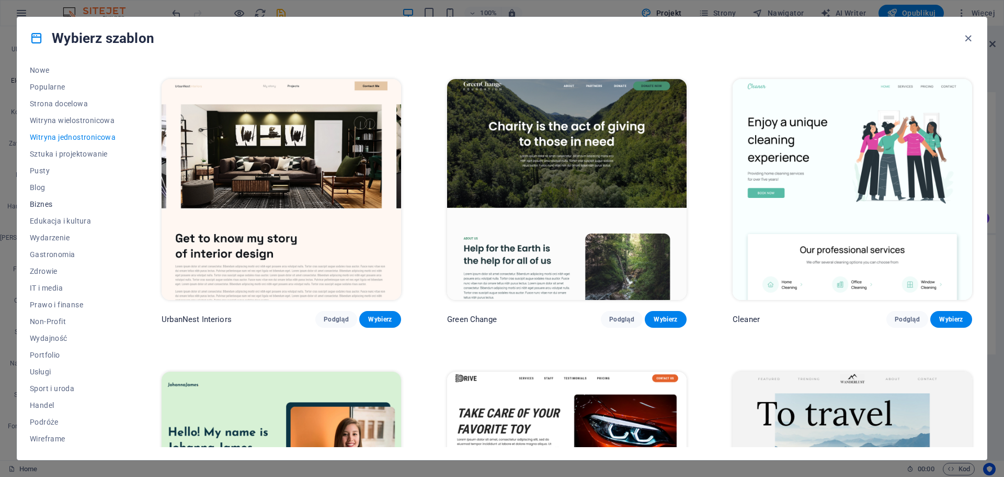
click at [43, 202] on span "Biznes" at bounding box center [73, 204] width 86 height 8
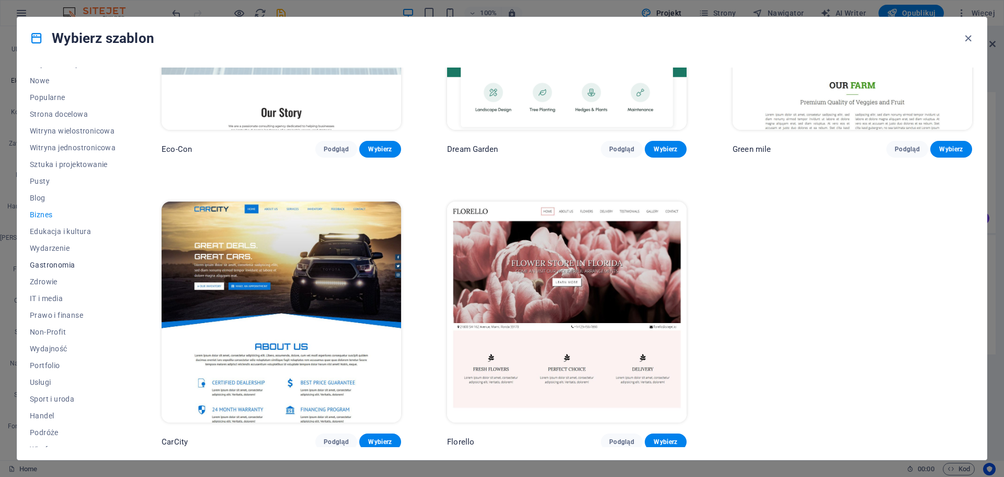
scroll to position [39, 0]
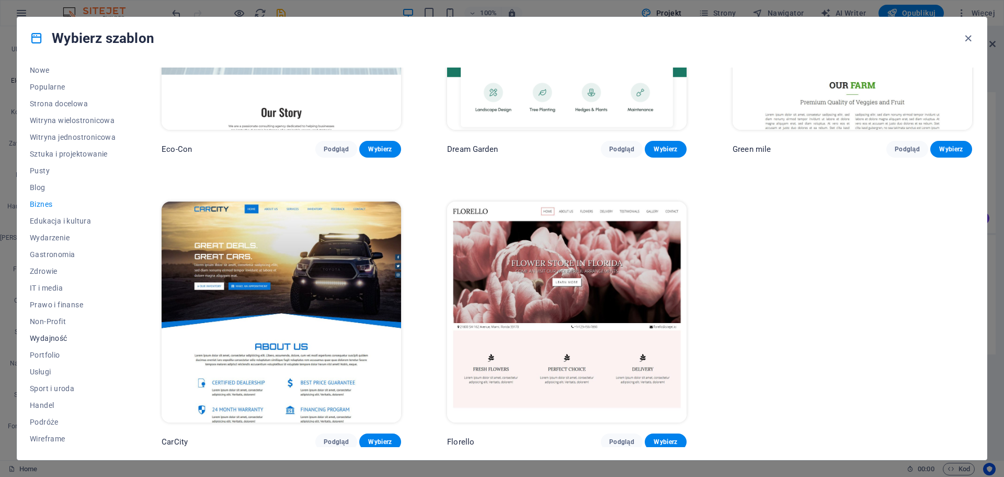
click at [51, 335] on span "Wydajność" at bounding box center [73, 338] width 86 height 8
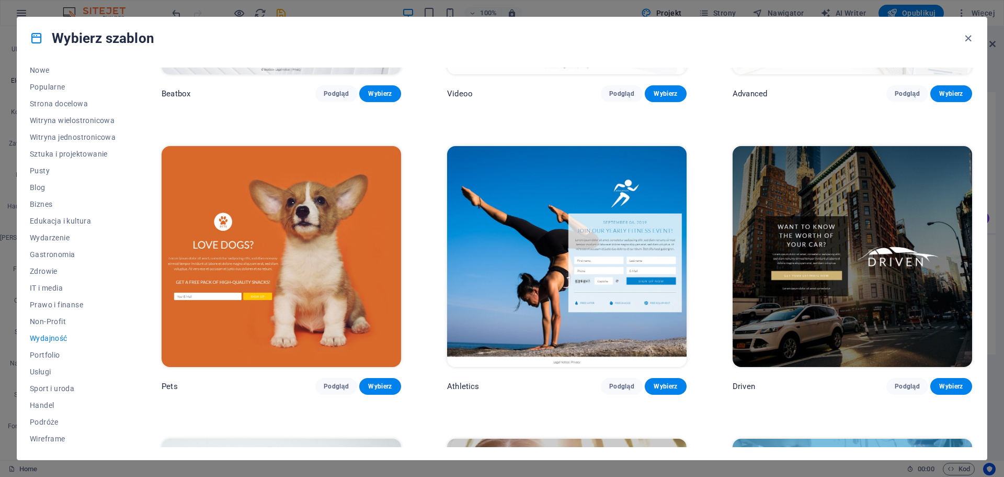
scroll to position [488, 0]
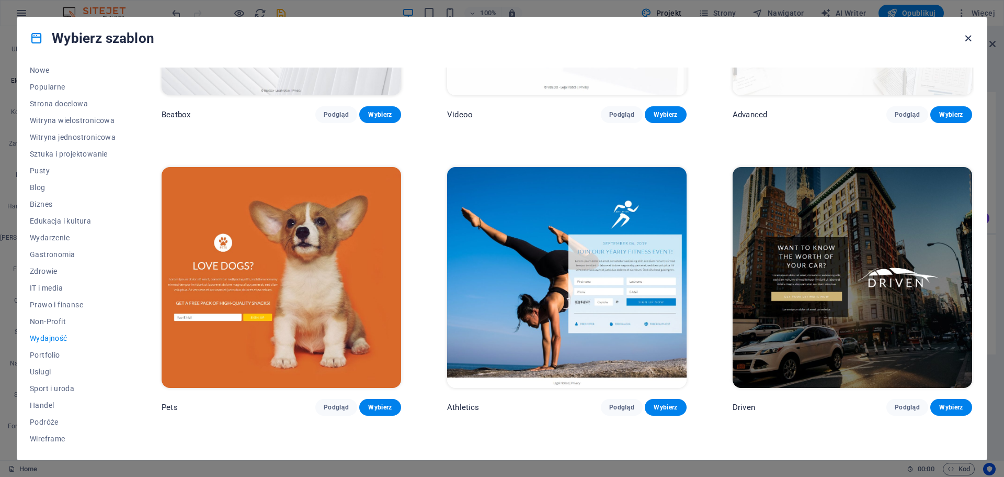
click at [965, 36] on icon "button" at bounding box center [968, 38] width 12 height 12
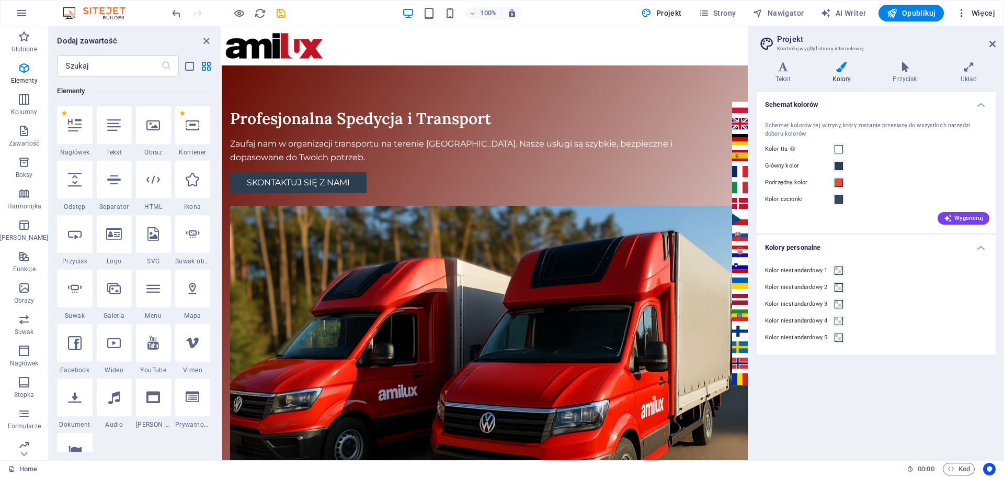
click at [976, 7] on button "Więcej" at bounding box center [976, 13] width 47 height 17
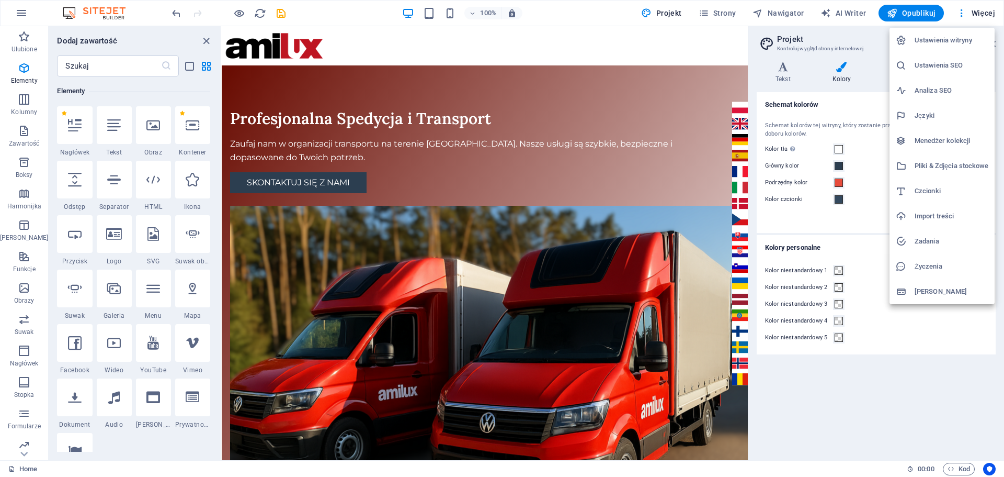
click at [926, 40] on h6 "Ustawienia witryny" at bounding box center [952, 40] width 74 height 13
